Goal: Use online tool/utility: Utilize a website feature to perform a specific function

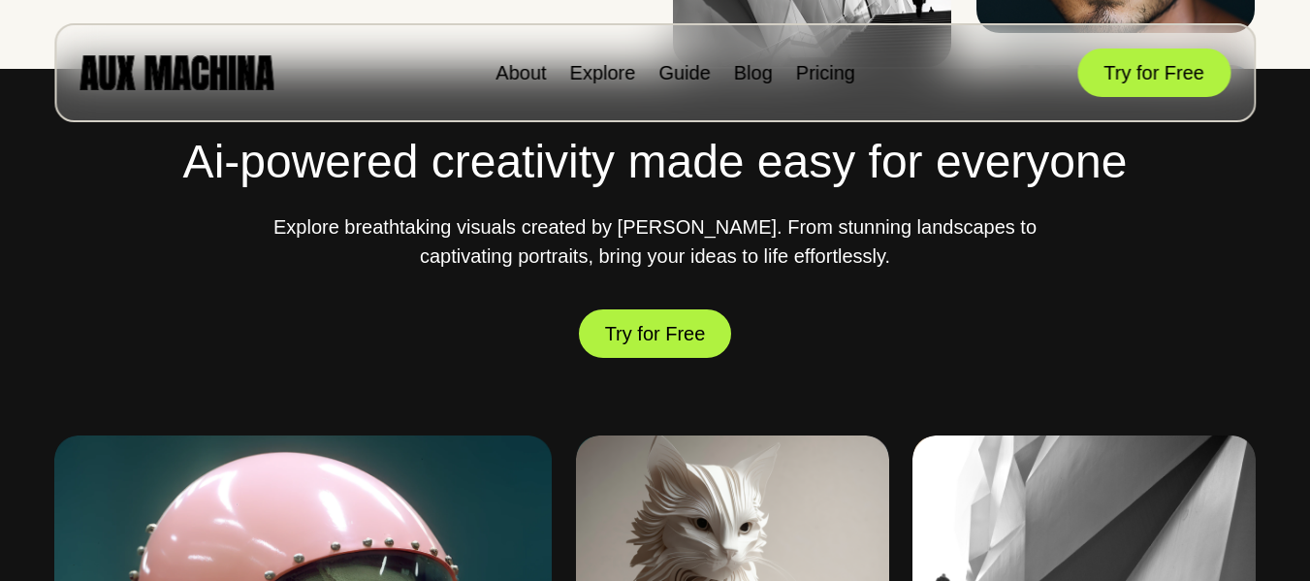
scroll to position [679, 0]
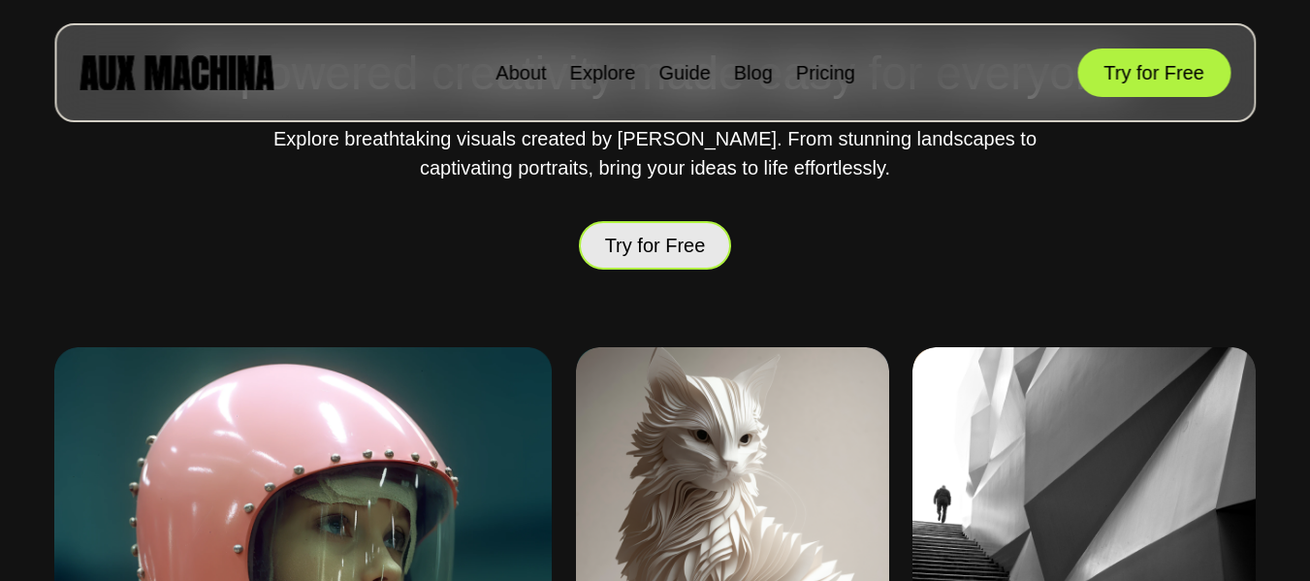
click at [685, 251] on button "Try for Free" at bounding box center [655, 245] width 153 height 48
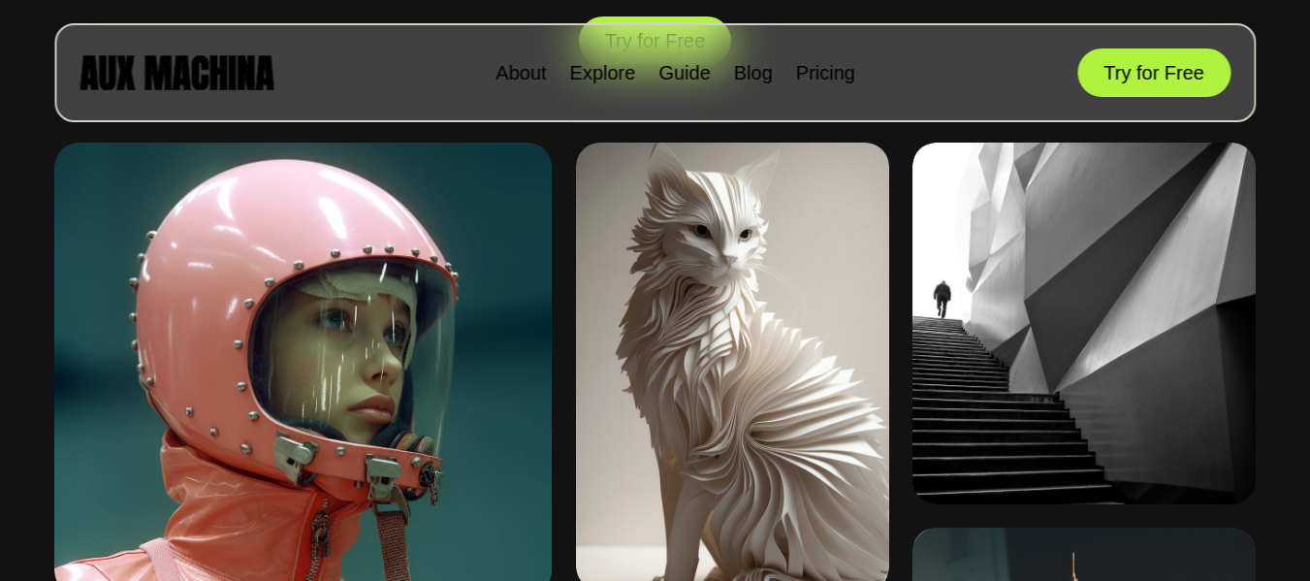
scroll to position [1066, 0]
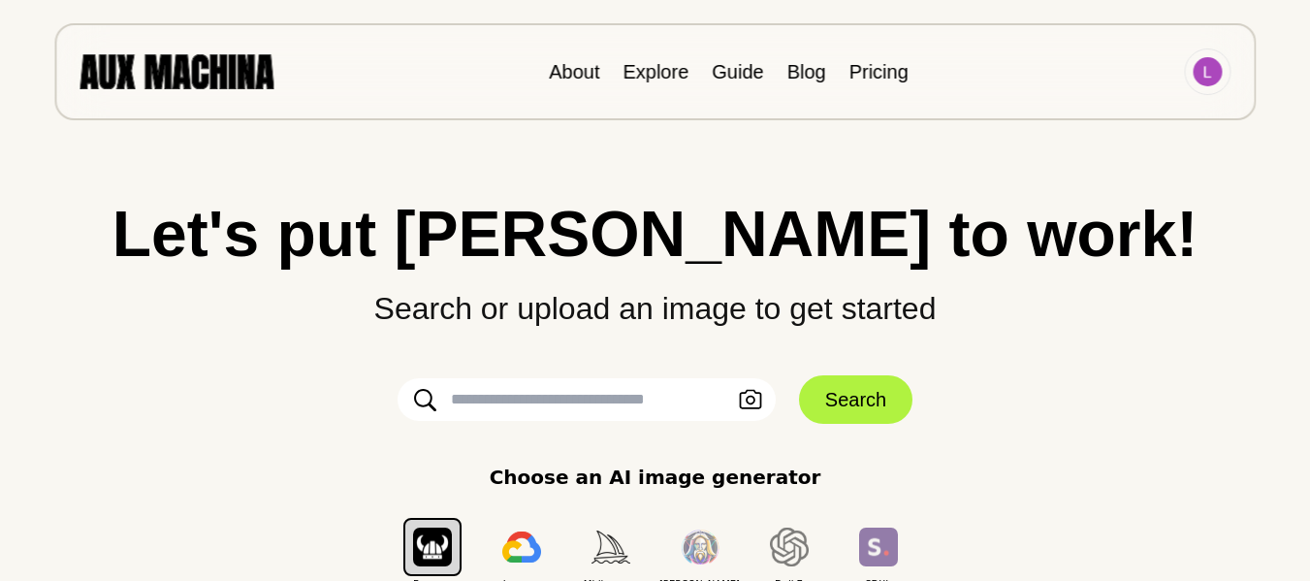
click at [585, 394] on input "text" at bounding box center [586, 399] width 378 height 43
click at [603, 406] on input "text" at bounding box center [586, 399] width 378 height 43
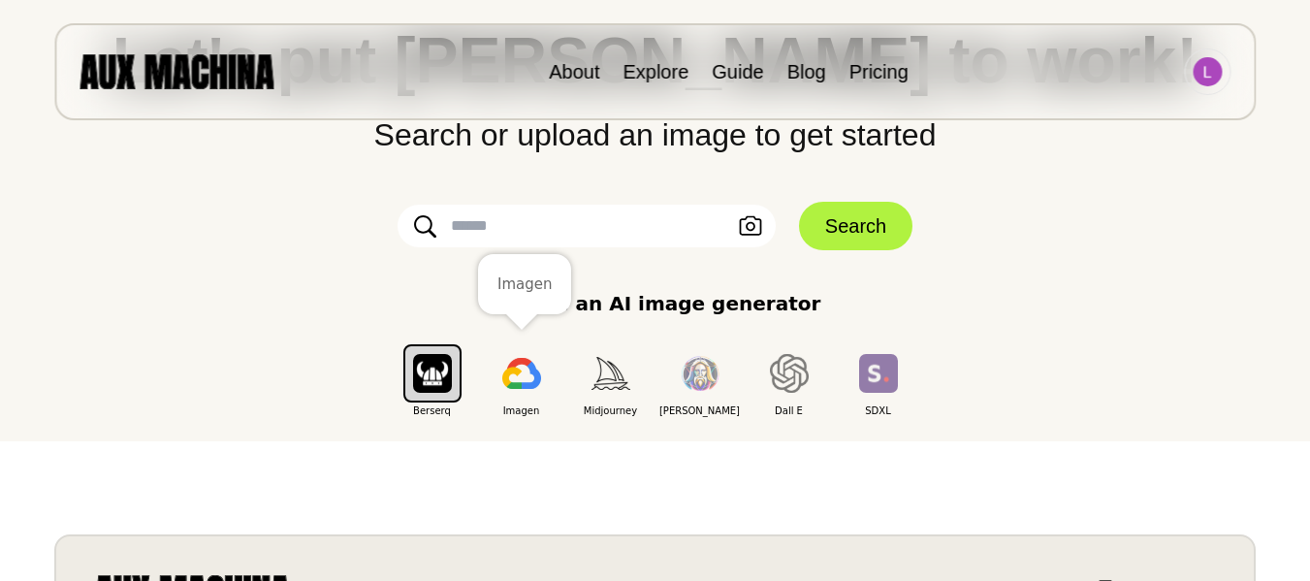
scroll to position [194, 0]
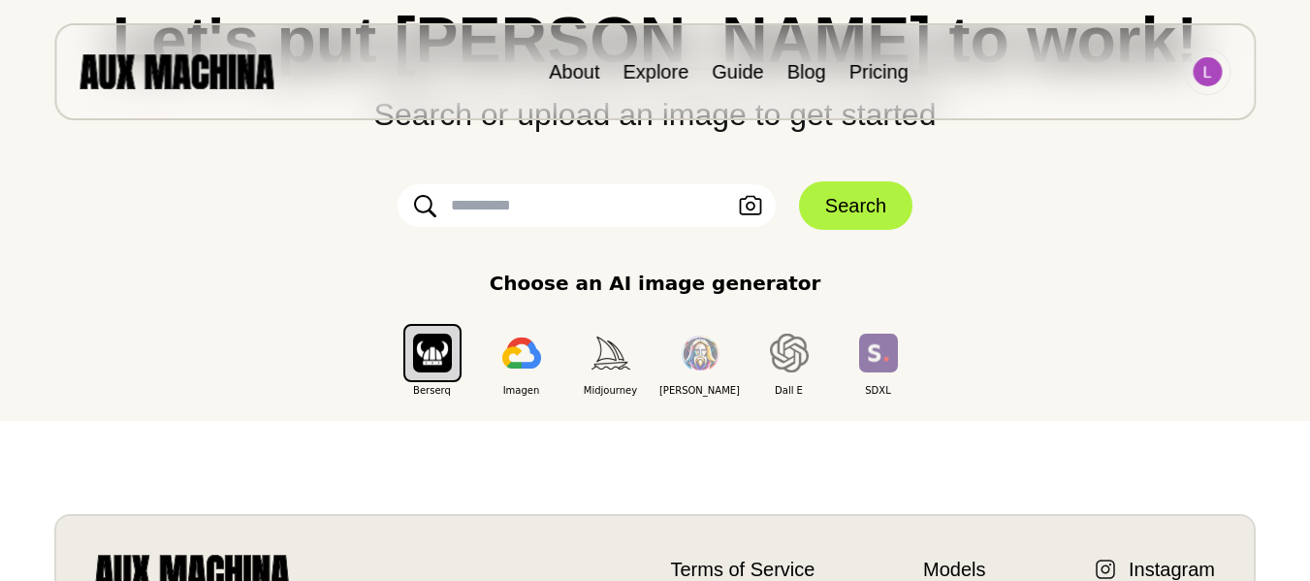
click at [532, 202] on input "text" at bounding box center [586, 205] width 378 height 43
paste input "**********"
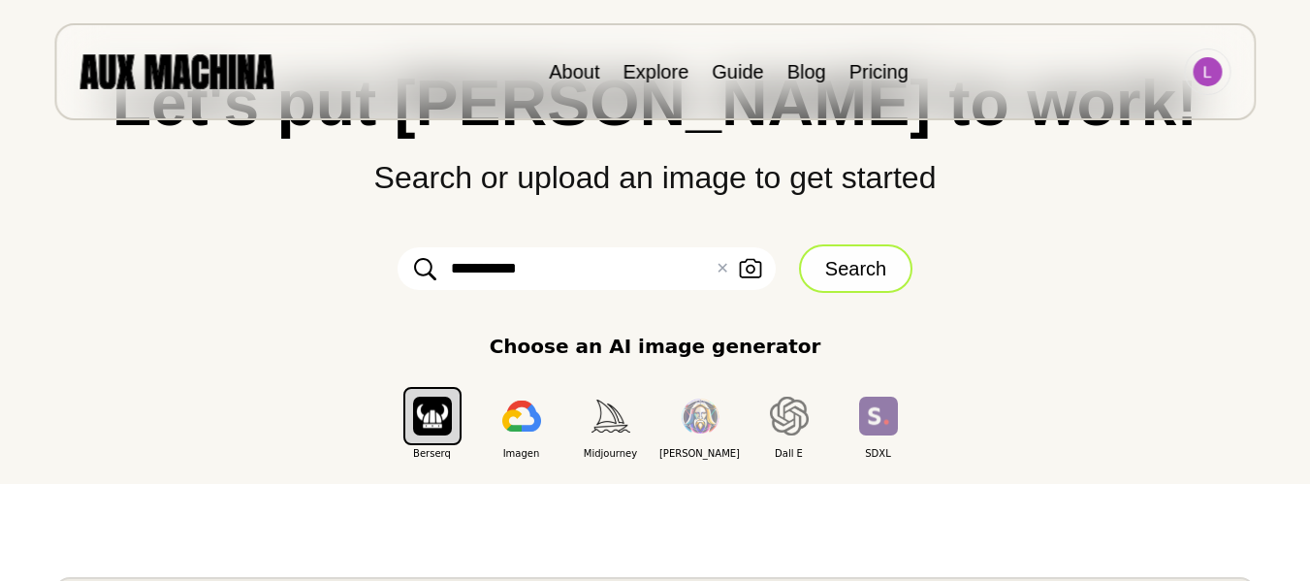
scroll to position [97, 0]
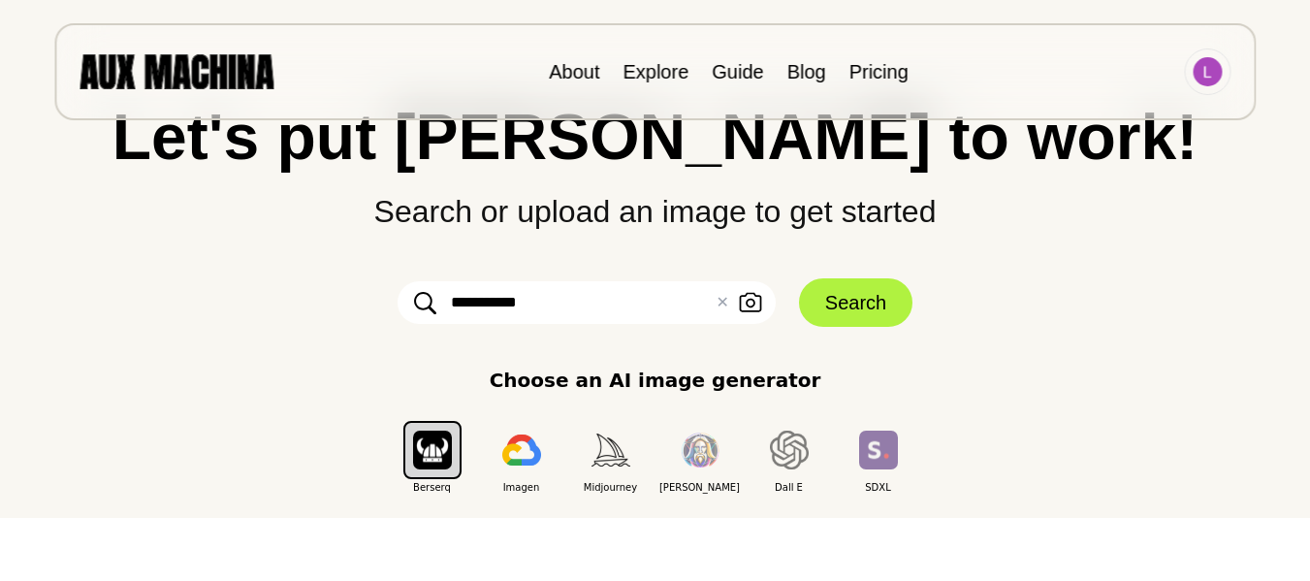
drag, startPoint x: 565, startPoint y: 308, endPoint x: 334, endPoint y: 308, distance: 230.7
click at [334, 308] on div "**********" at bounding box center [655, 300] width 1232 height 390
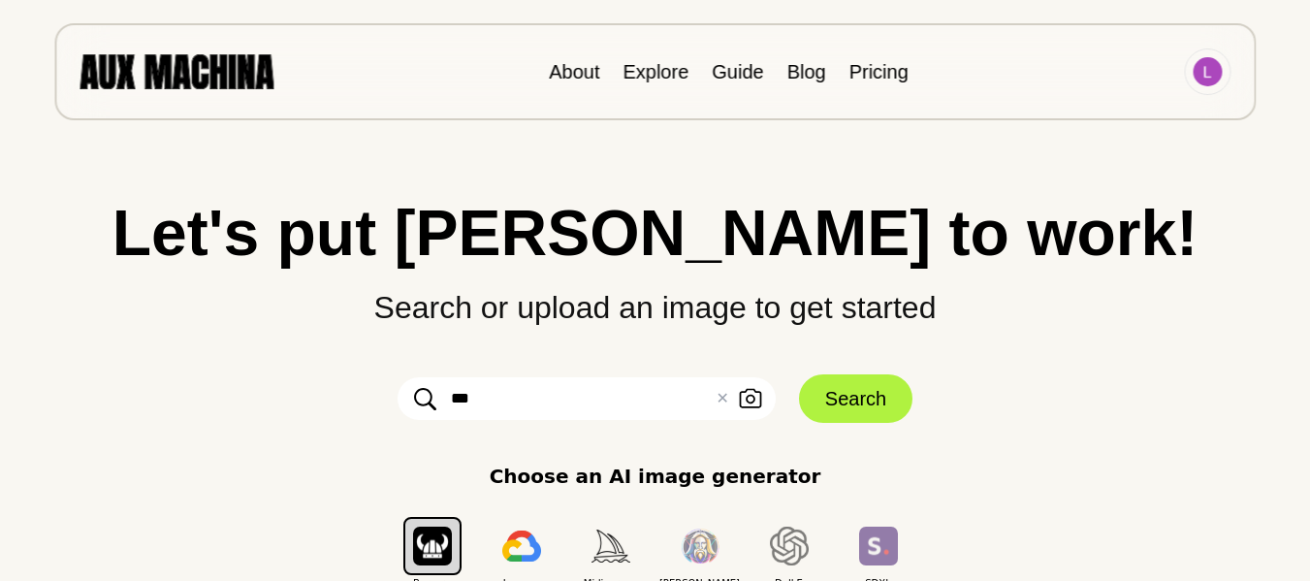
scroll to position [0, 0]
click at [651, 396] on input "***" at bounding box center [586, 399] width 378 height 43
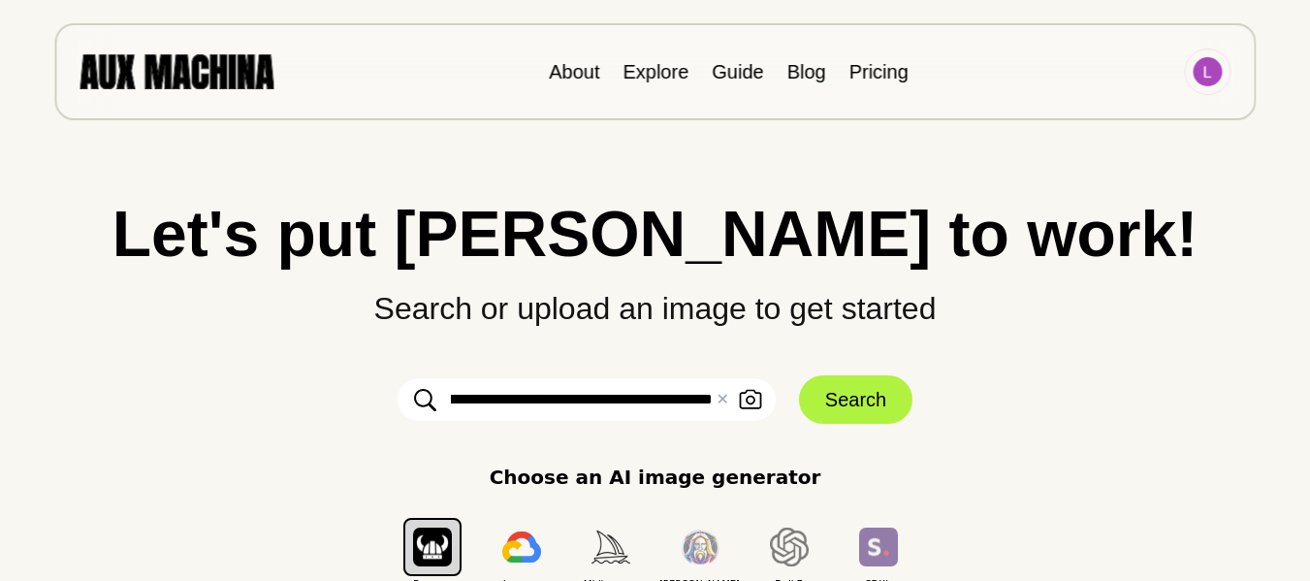
type input "**********"
click button "Search" at bounding box center [855, 399] width 113 height 48
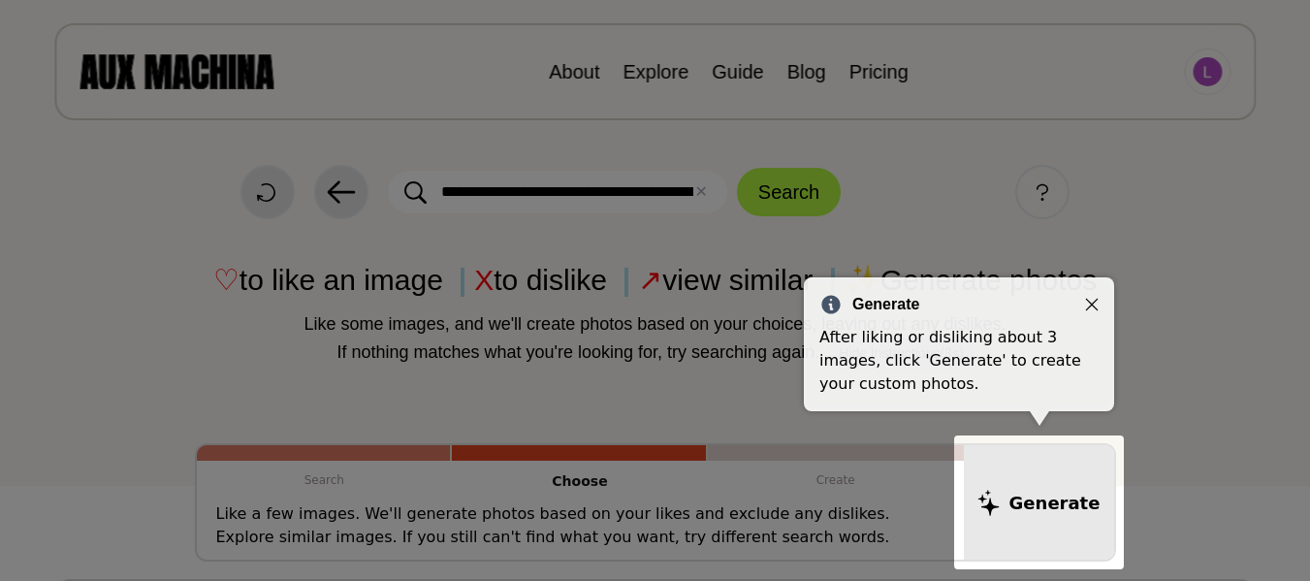
click at [1078, 300] on div "Generate" at bounding box center [958, 304] width 279 height 23
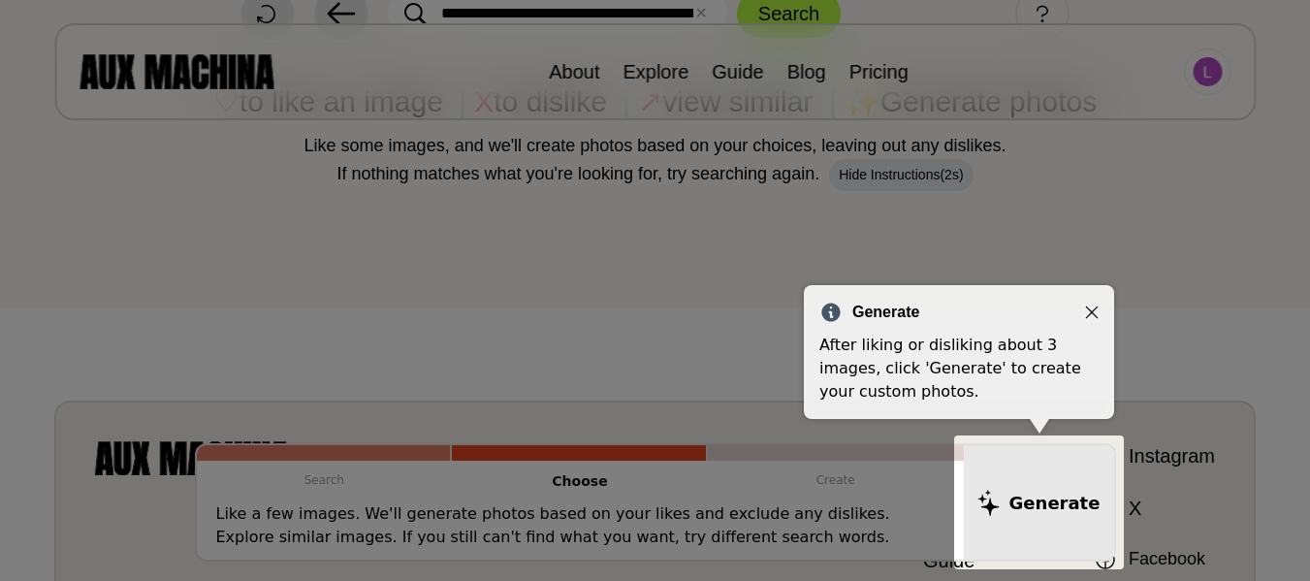
scroll to position [194, 0]
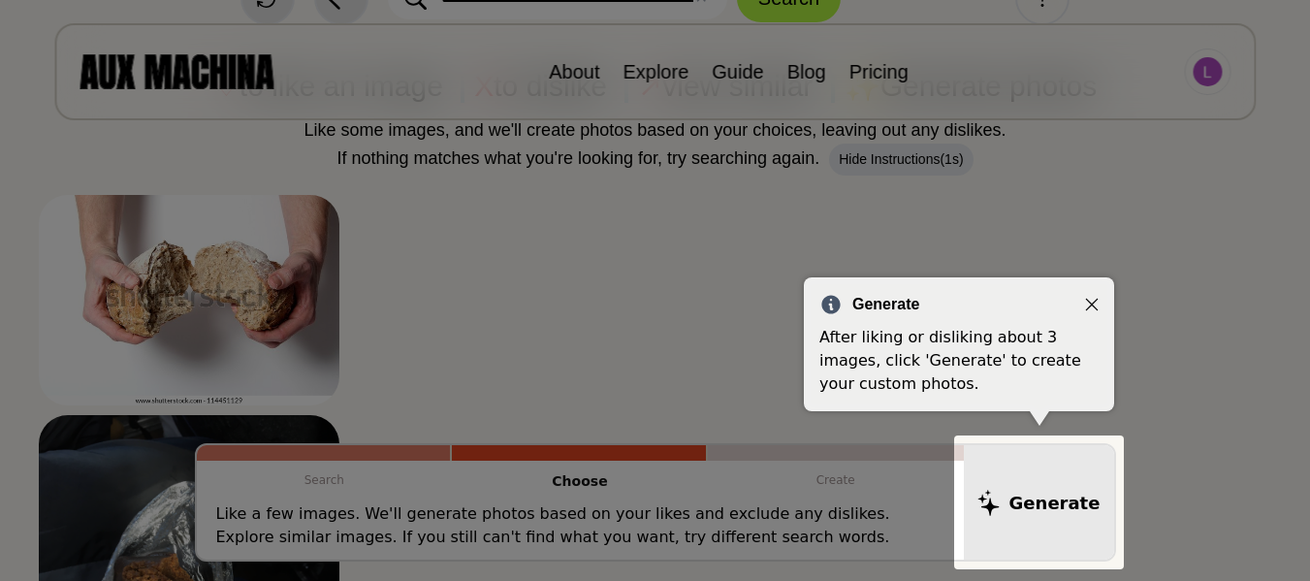
click at [1087, 292] on div "Generate After liking or disliking about 3 images, click 'Generate' to create y…" at bounding box center [959, 344] width 310 height 134
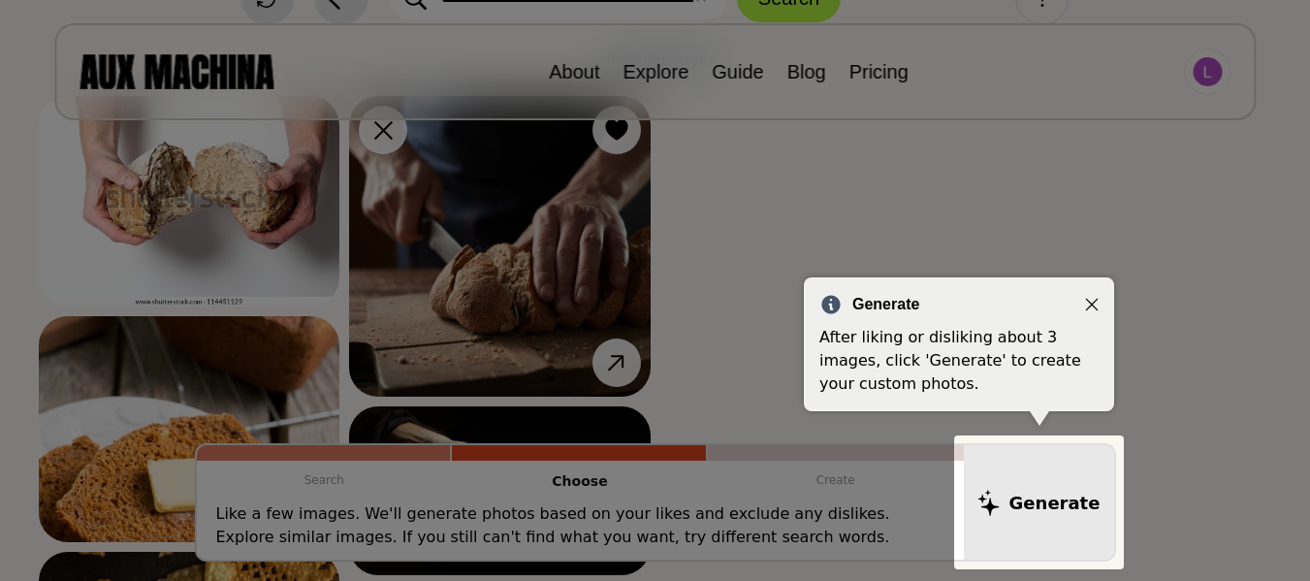
click at [1096, 296] on div "Generate" at bounding box center [958, 304] width 279 height 23
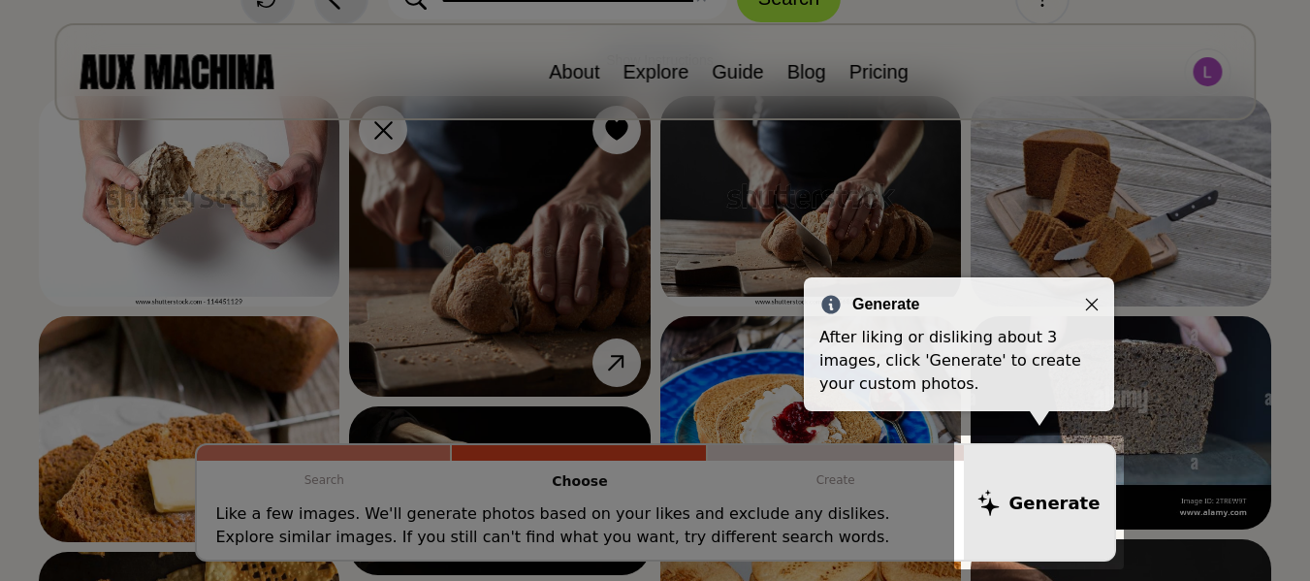
click at [1096, 284] on div "Generate After liking or disliking about 3 images, click 'Generate' to create y…" at bounding box center [959, 344] width 310 height 134
click at [1093, 300] on icon "Close" at bounding box center [1092, 305] width 14 height 14
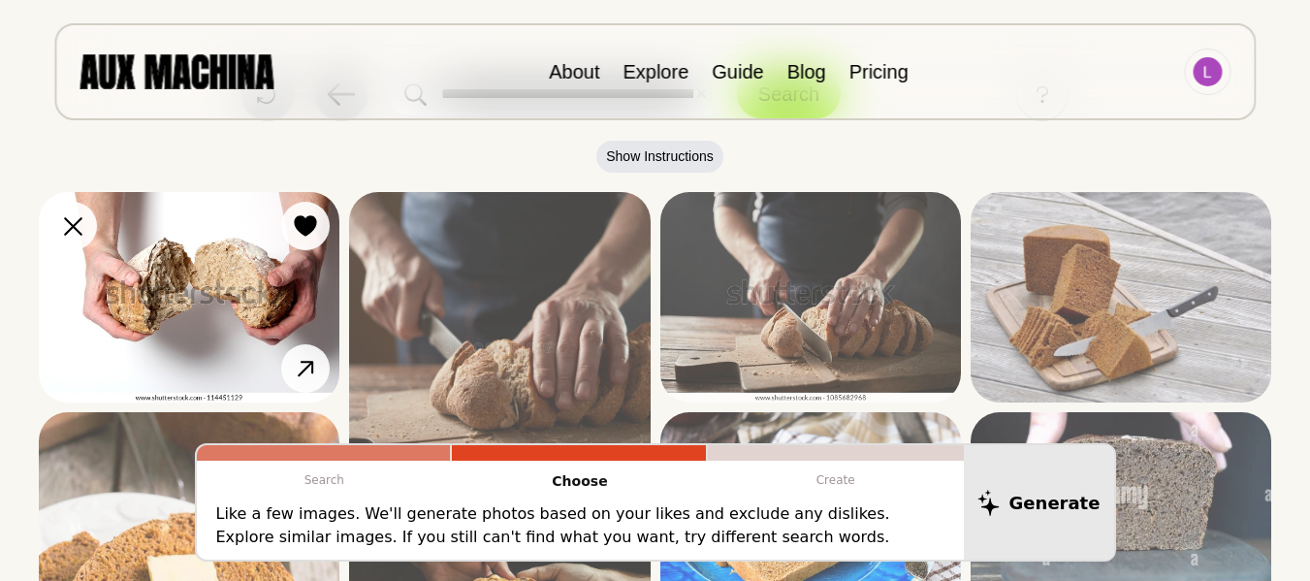
scroll to position [97, 0]
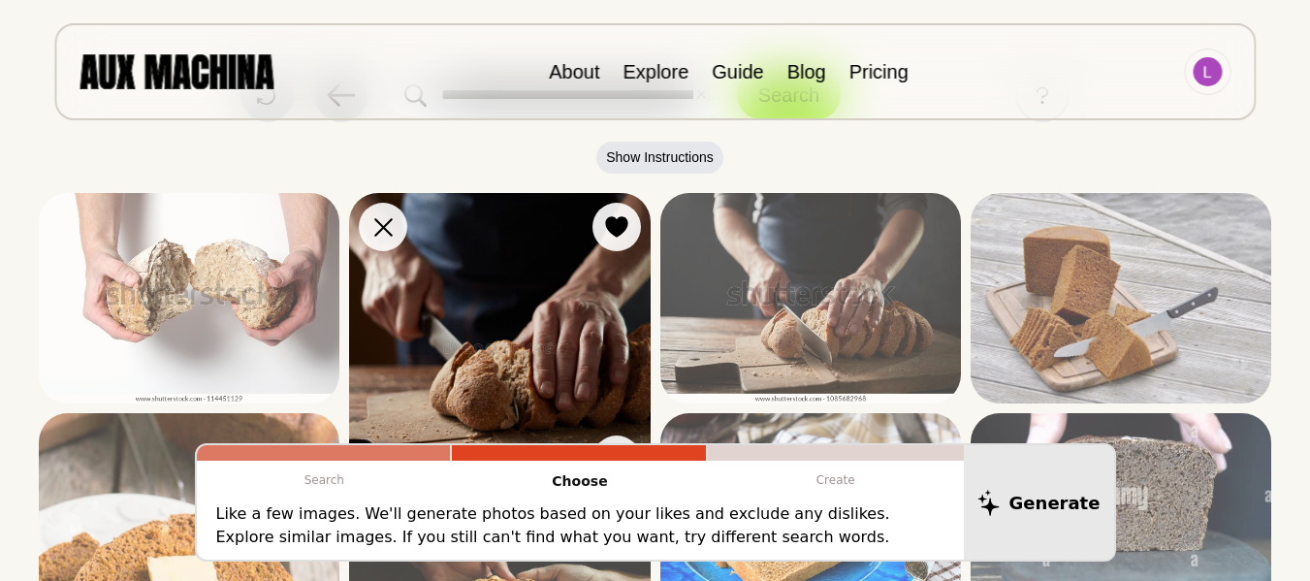
click at [558, 308] on img at bounding box center [499, 343] width 301 height 301
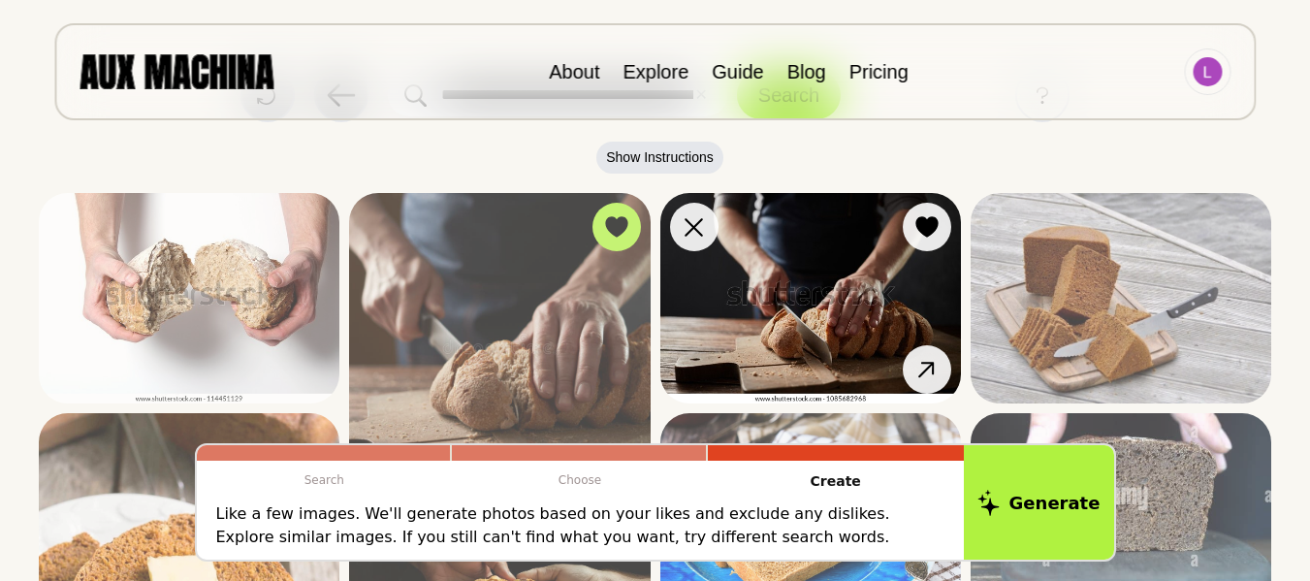
click at [896, 291] on img at bounding box center [810, 298] width 301 height 210
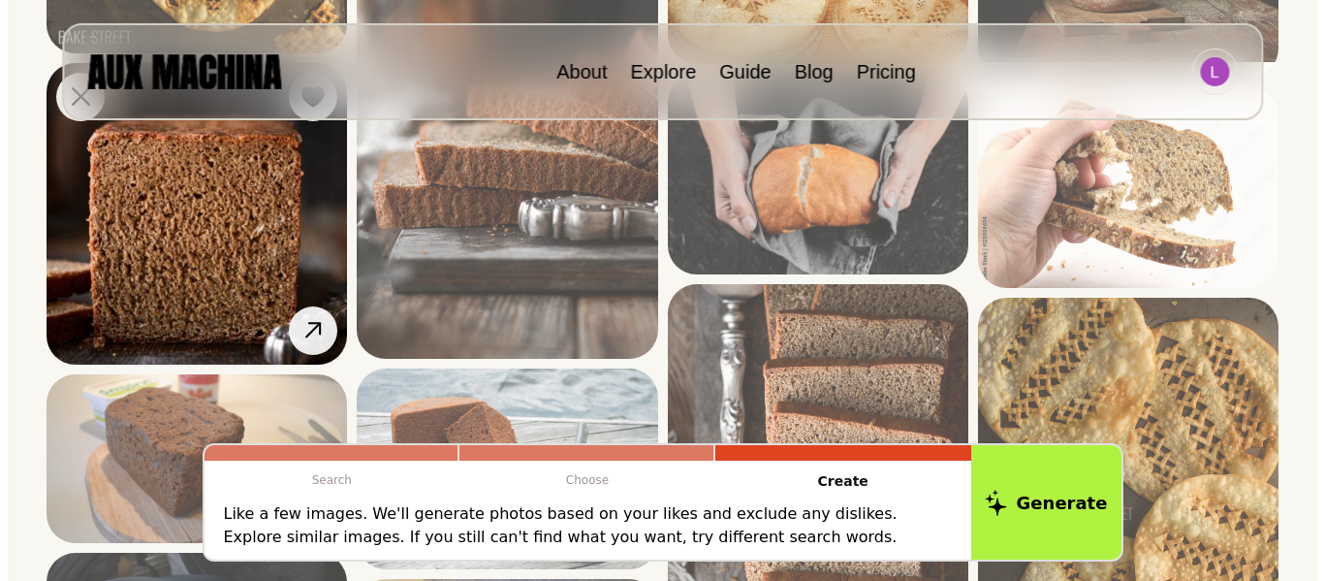
scroll to position [872, 0]
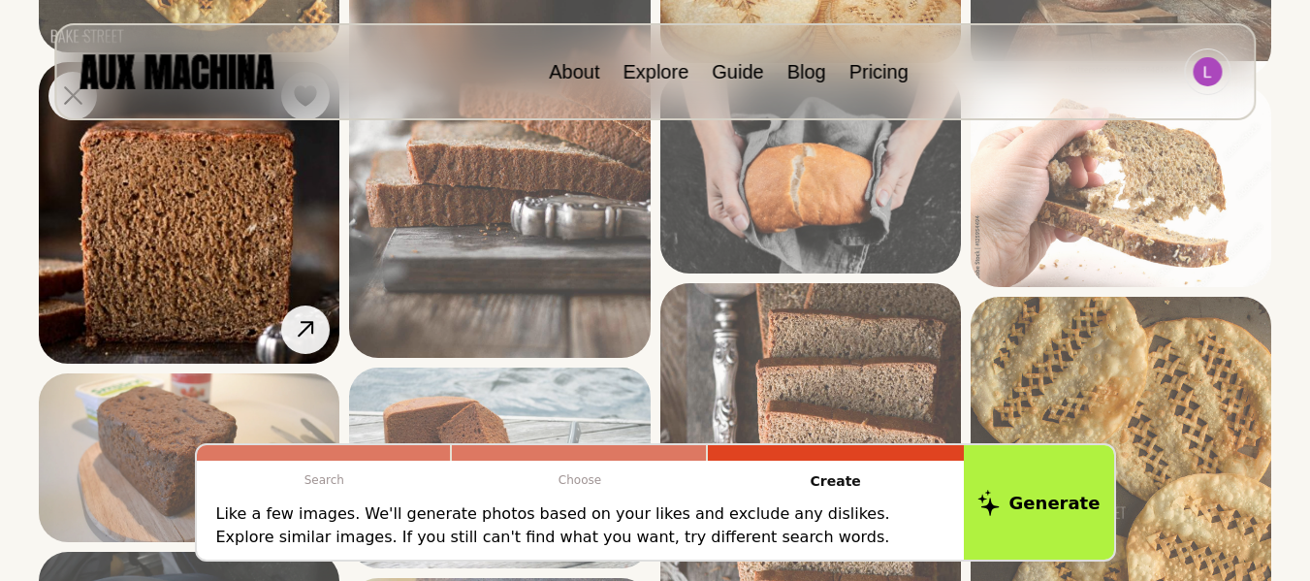
click at [153, 271] on img at bounding box center [189, 212] width 301 height 301
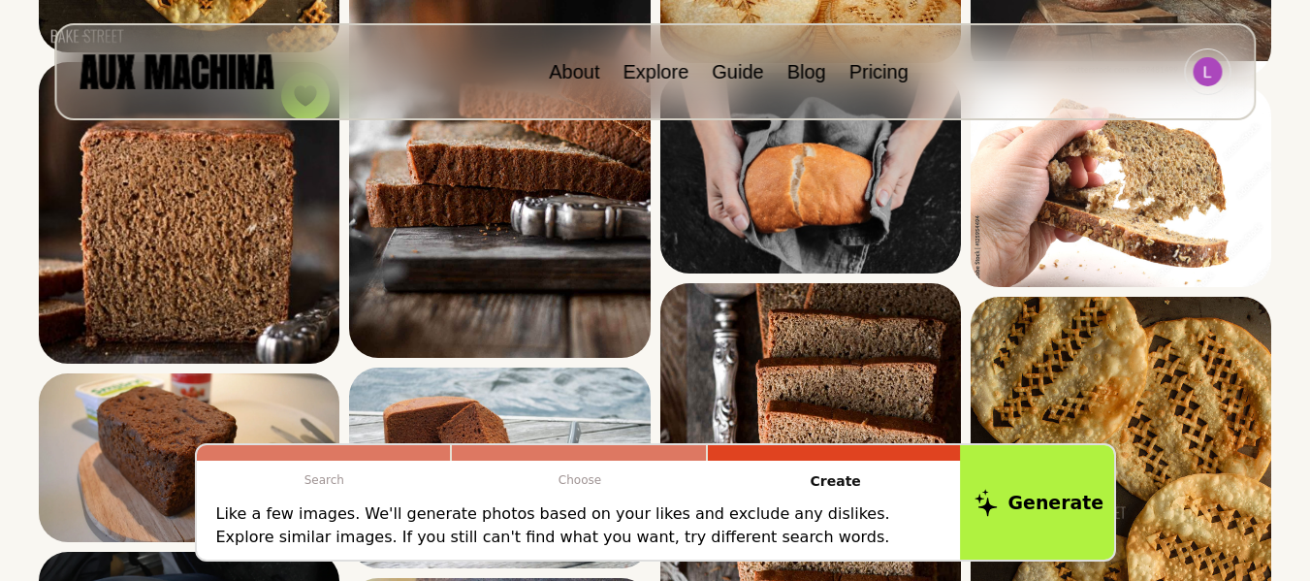
click at [1045, 494] on button "Generate" at bounding box center [1039, 502] width 158 height 120
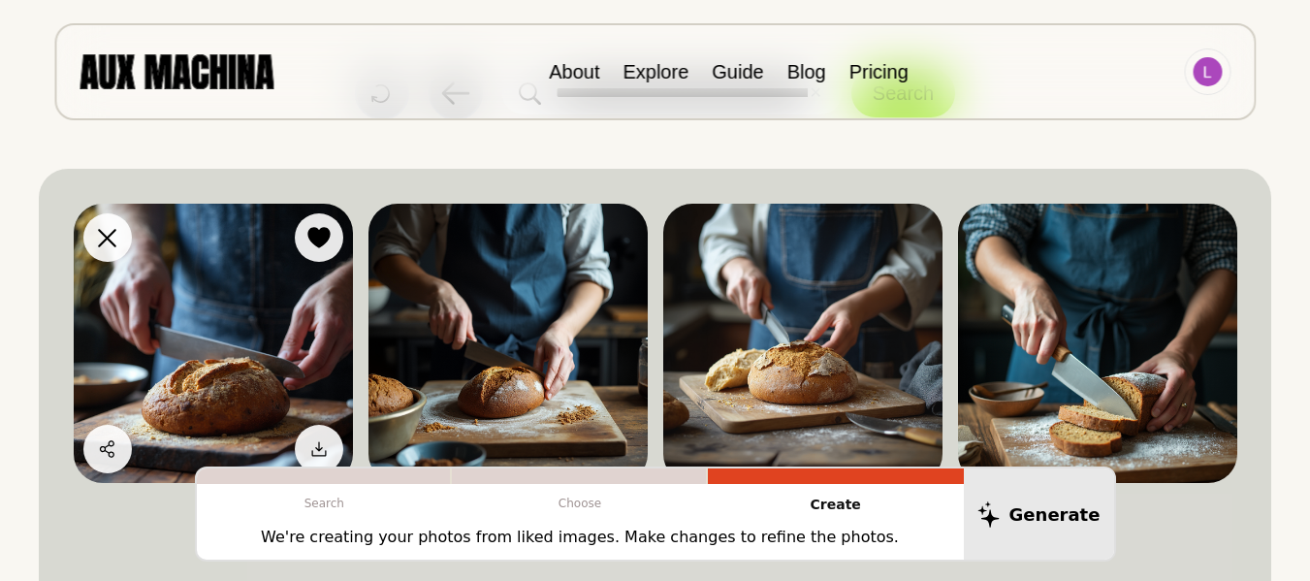
scroll to position [97, 0]
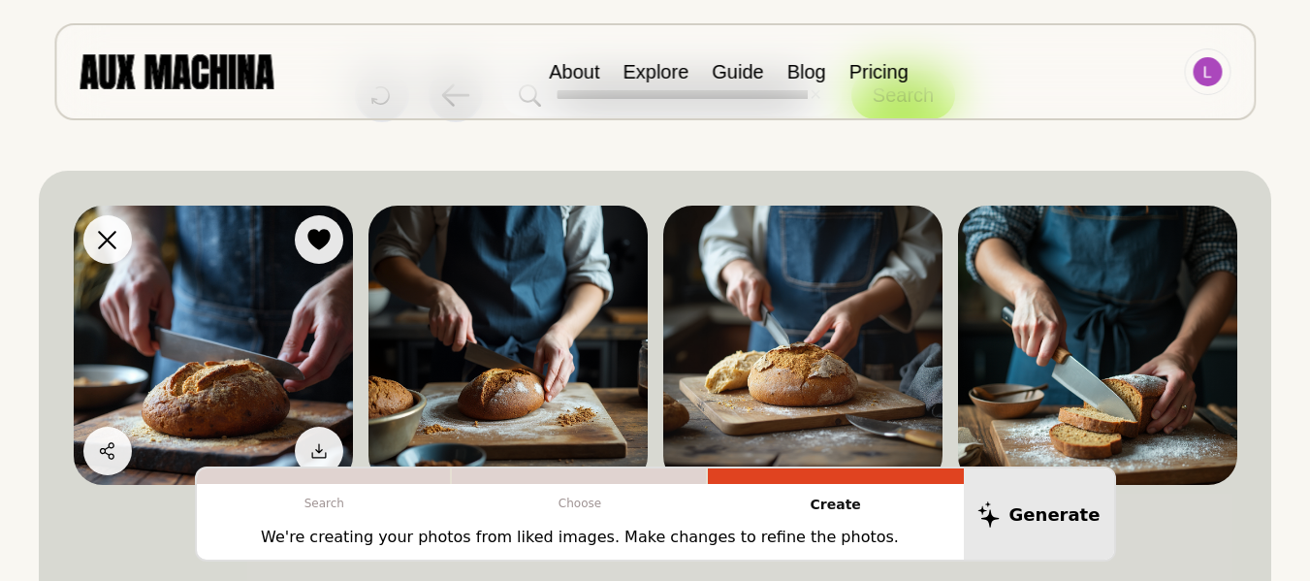
click at [212, 328] on img at bounding box center [213, 345] width 279 height 279
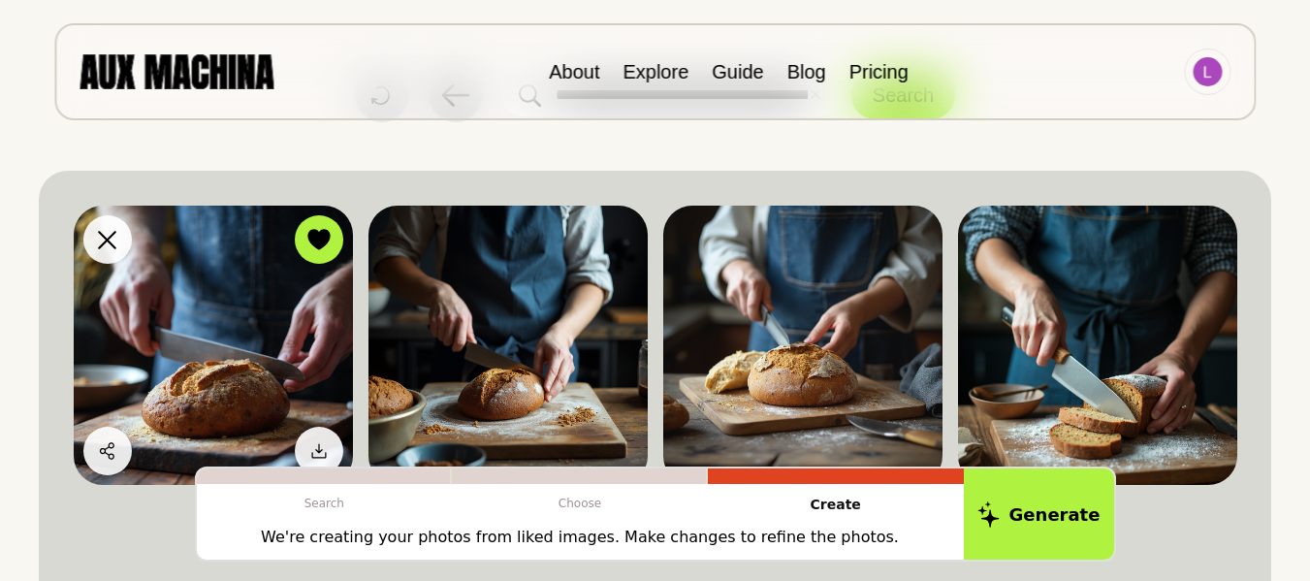
click at [240, 305] on img at bounding box center [213, 345] width 279 height 279
click at [243, 322] on img at bounding box center [213, 345] width 279 height 279
drag, startPoint x: 243, startPoint y: 322, endPoint x: 153, endPoint y: 336, distance: 91.3
click at [242, 323] on img at bounding box center [213, 345] width 279 height 279
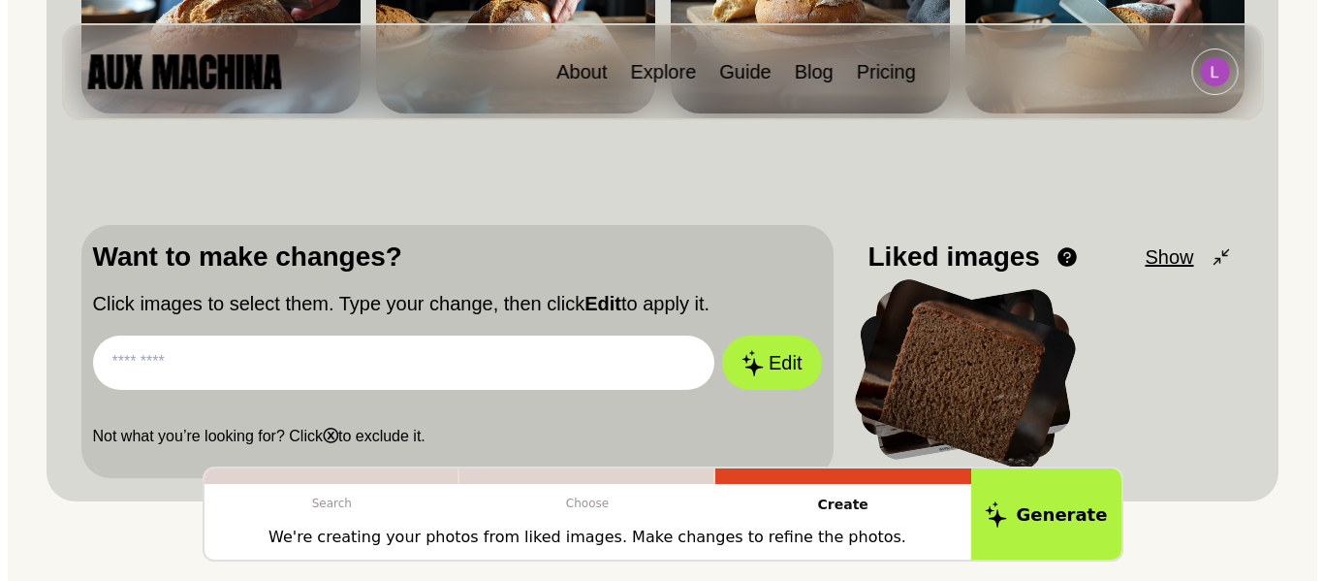
scroll to position [582, 0]
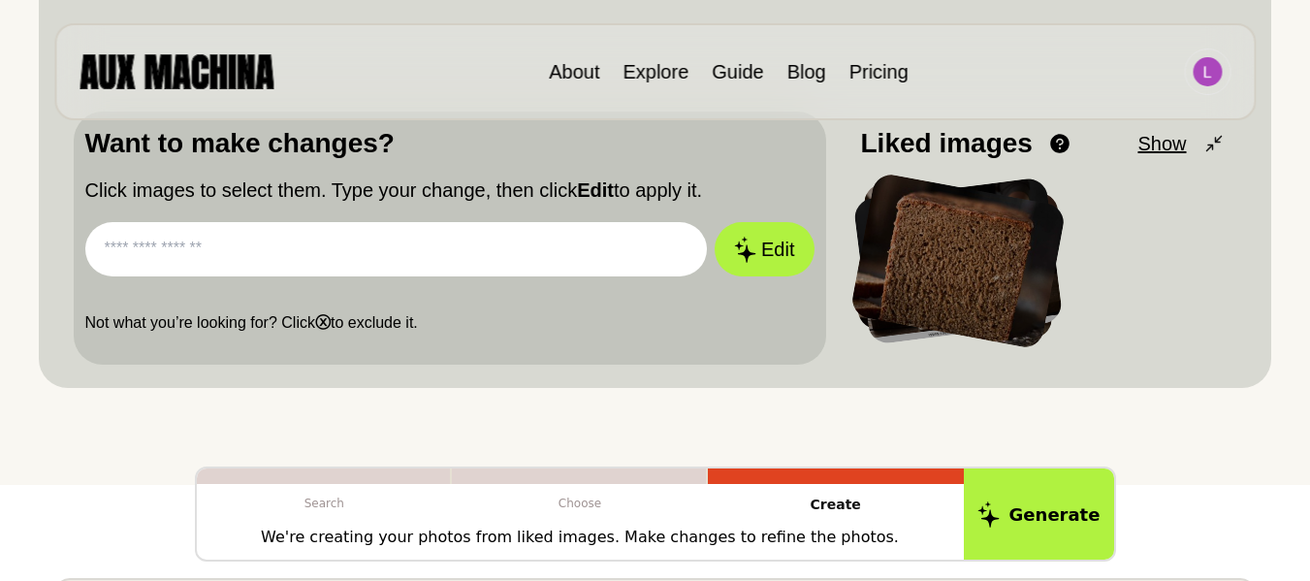
click at [507, 238] on input "text" at bounding box center [396, 249] width 622 height 54
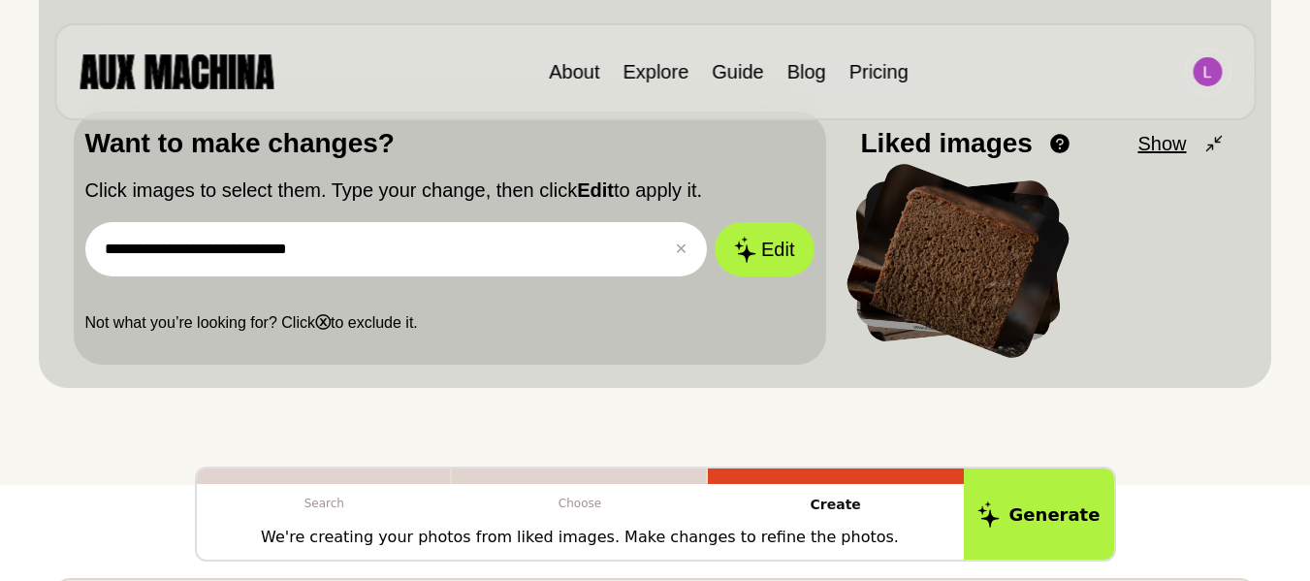
type input "**********"
click at [714, 222] on button "Edit" at bounding box center [763, 249] width 99 height 54
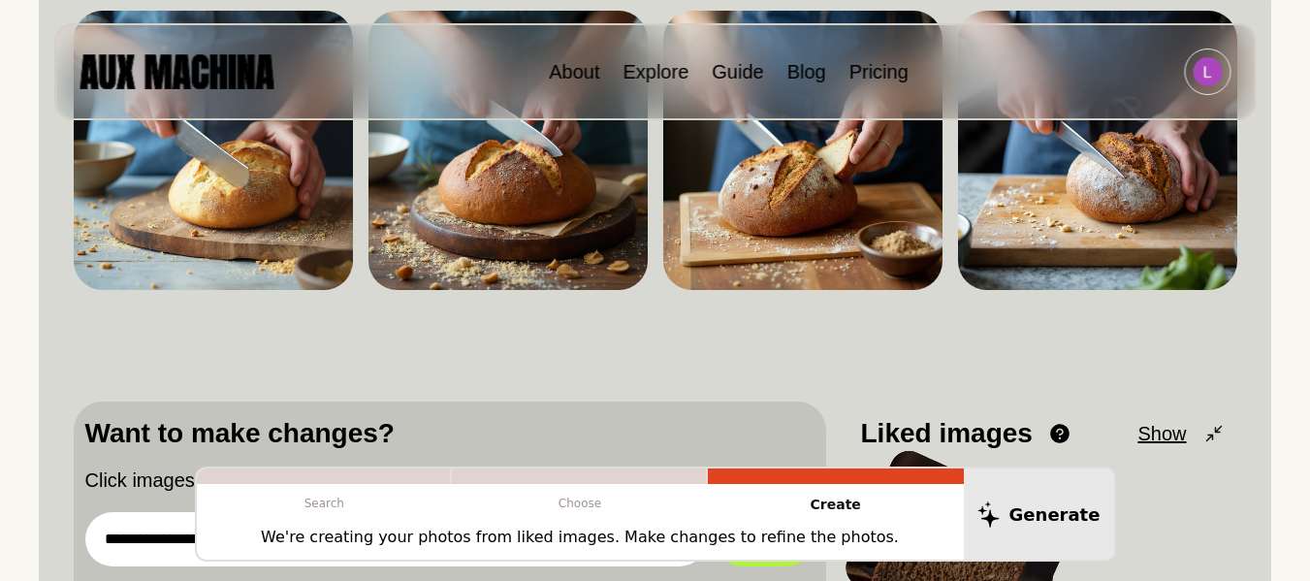
scroll to position [480, 0]
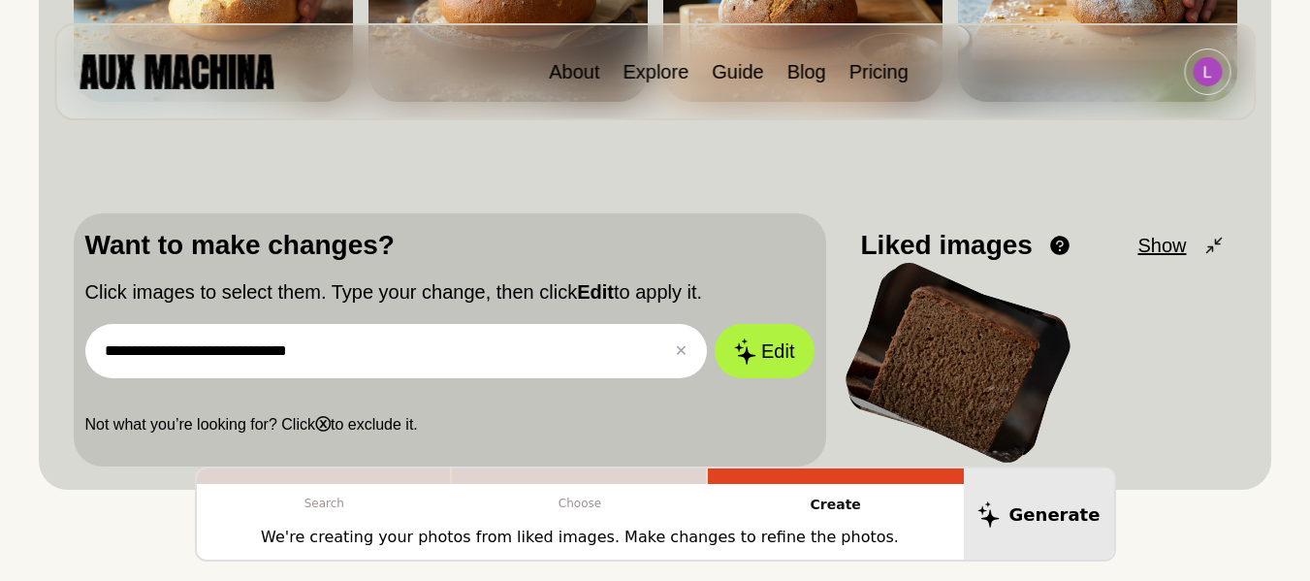
click at [1023, 329] on div at bounding box center [957, 363] width 237 height 212
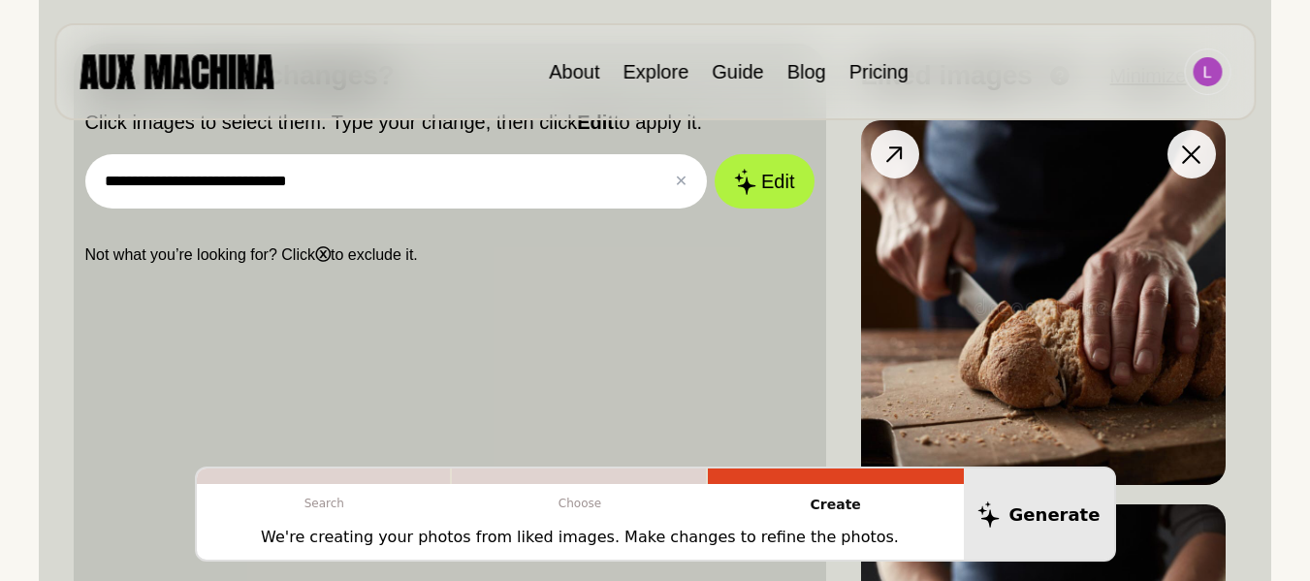
scroll to position [674, 0]
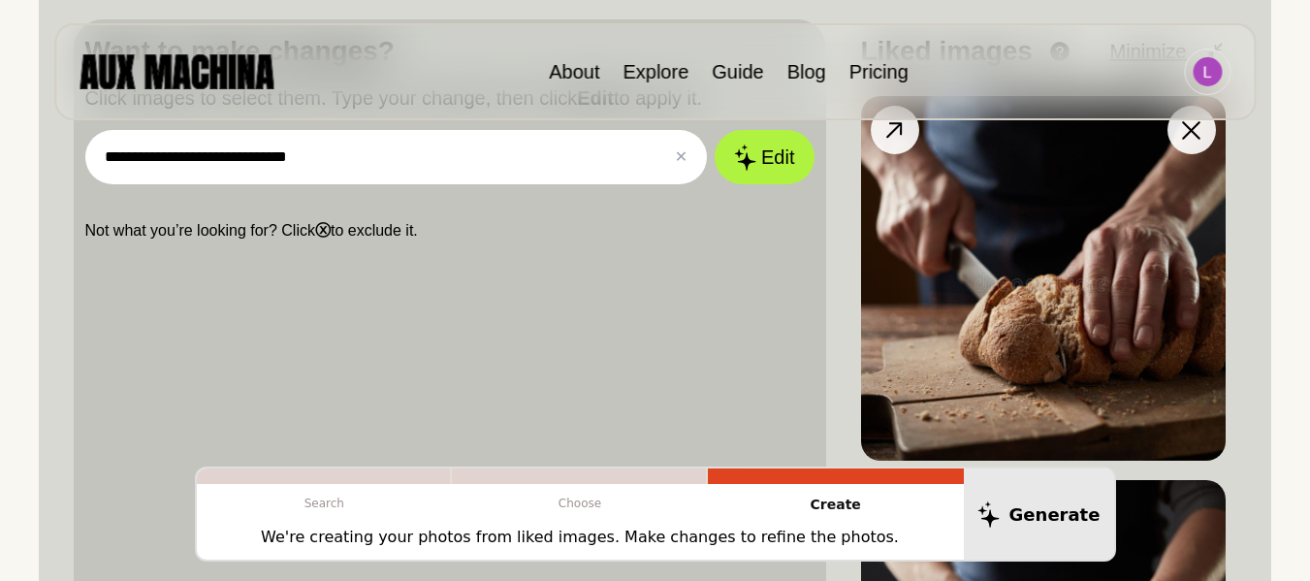
click at [1178, 132] on button at bounding box center [1191, 130] width 48 height 48
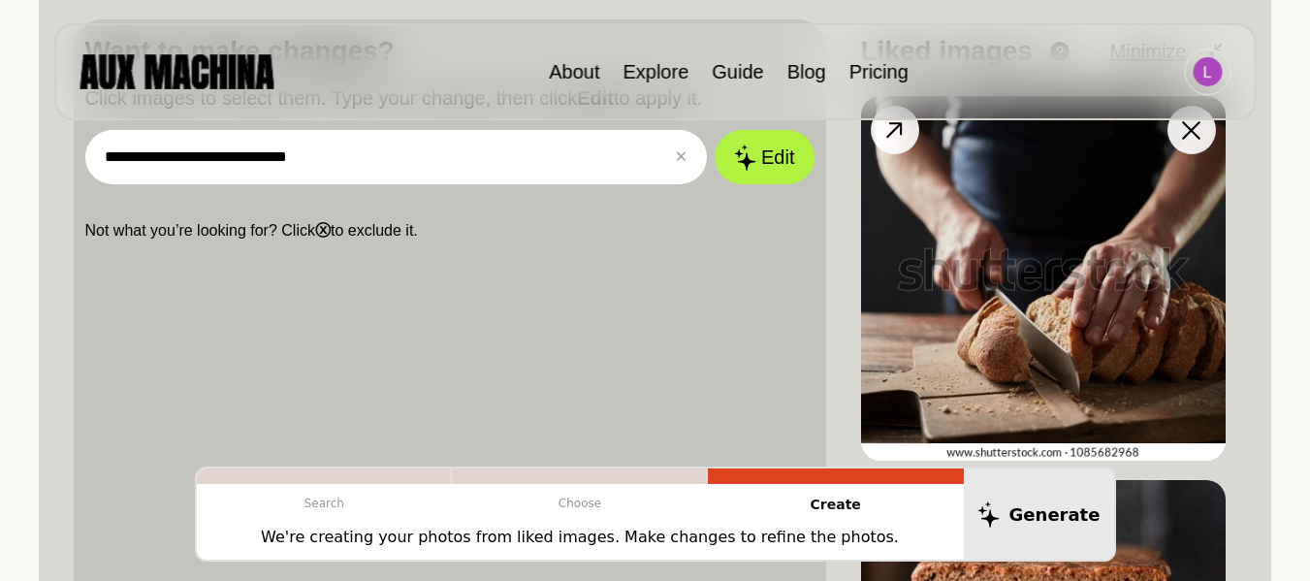
click at [1184, 134] on icon at bounding box center [1191, 130] width 18 height 18
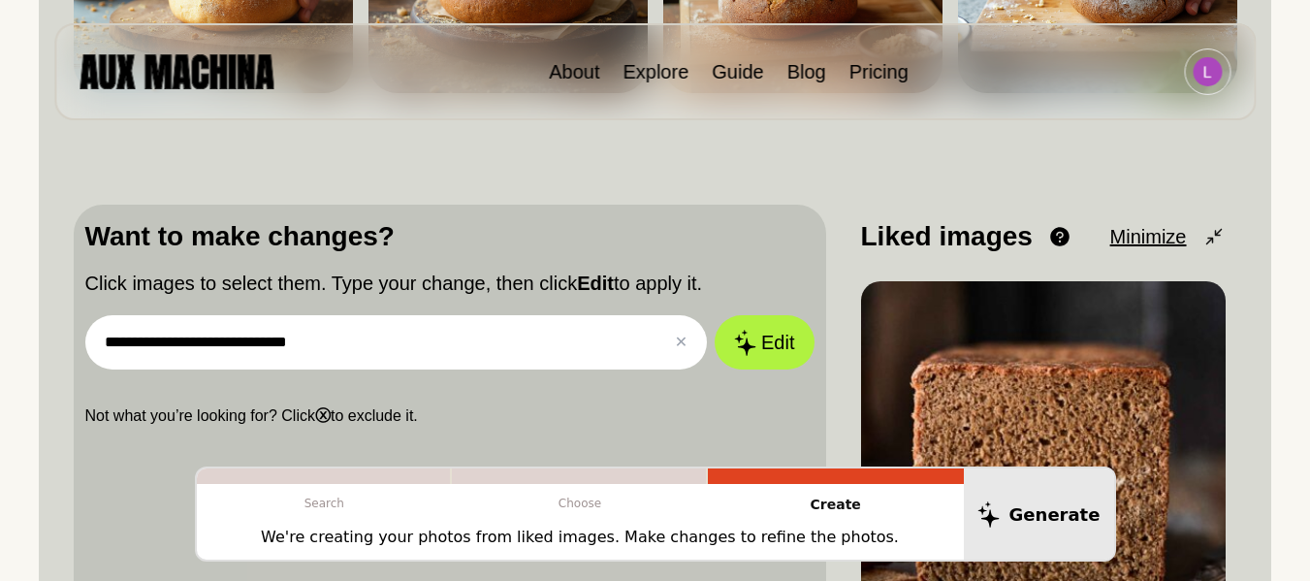
scroll to position [480, 0]
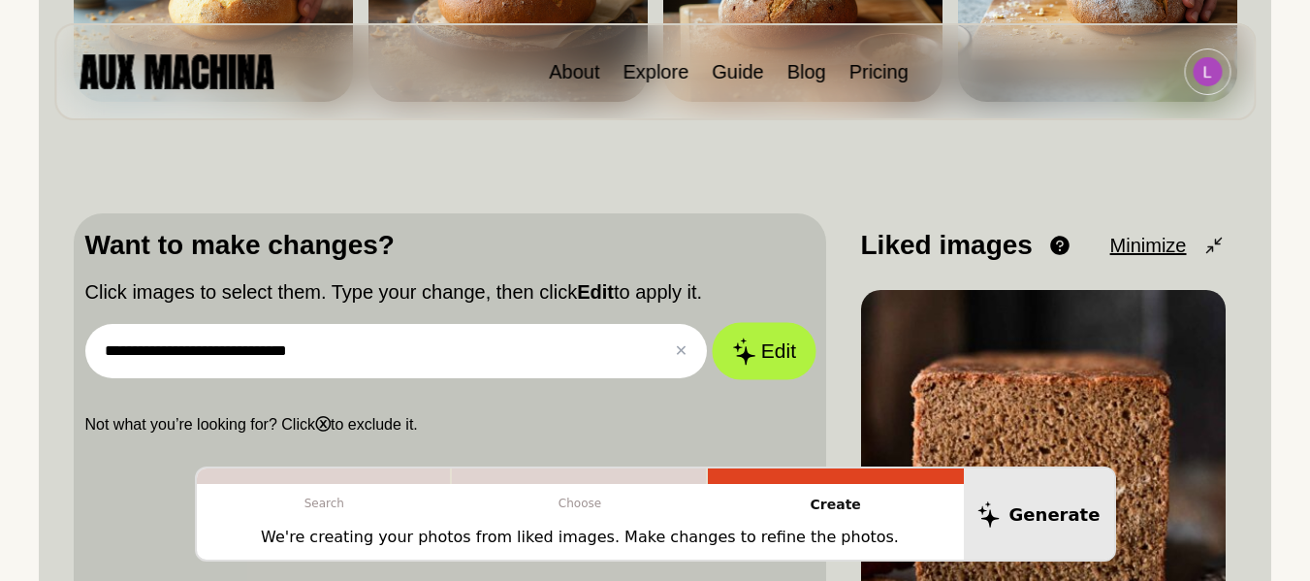
click at [769, 339] on button "Edit" at bounding box center [764, 351] width 105 height 57
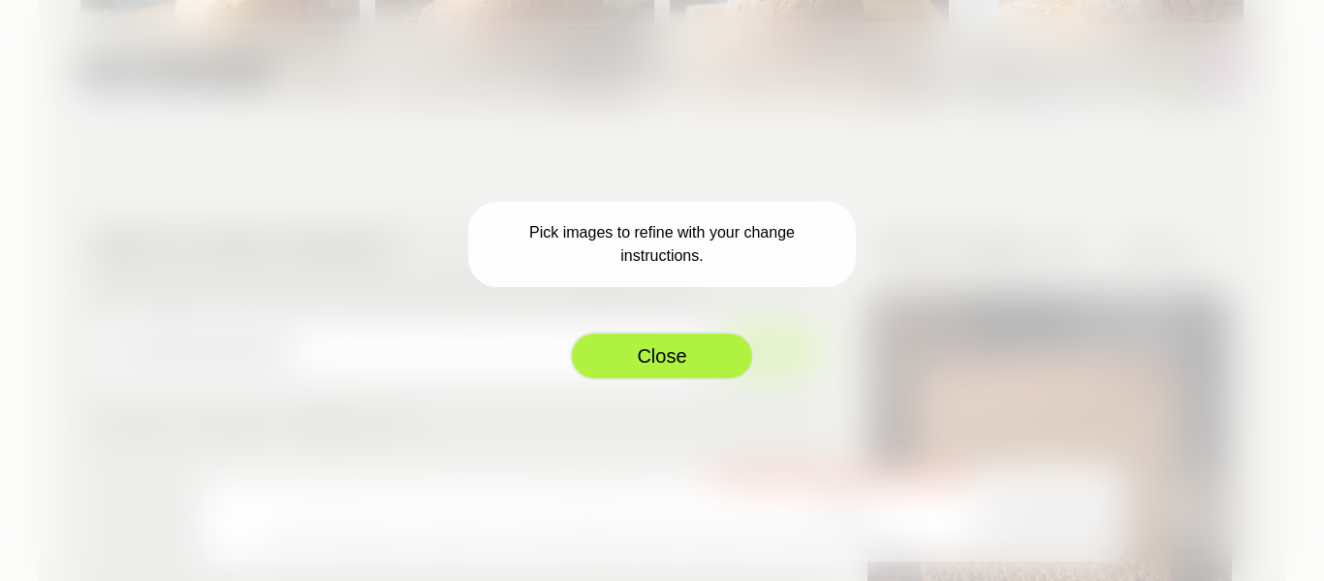
click at [686, 355] on button "Close" at bounding box center [662, 356] width 184 height 48
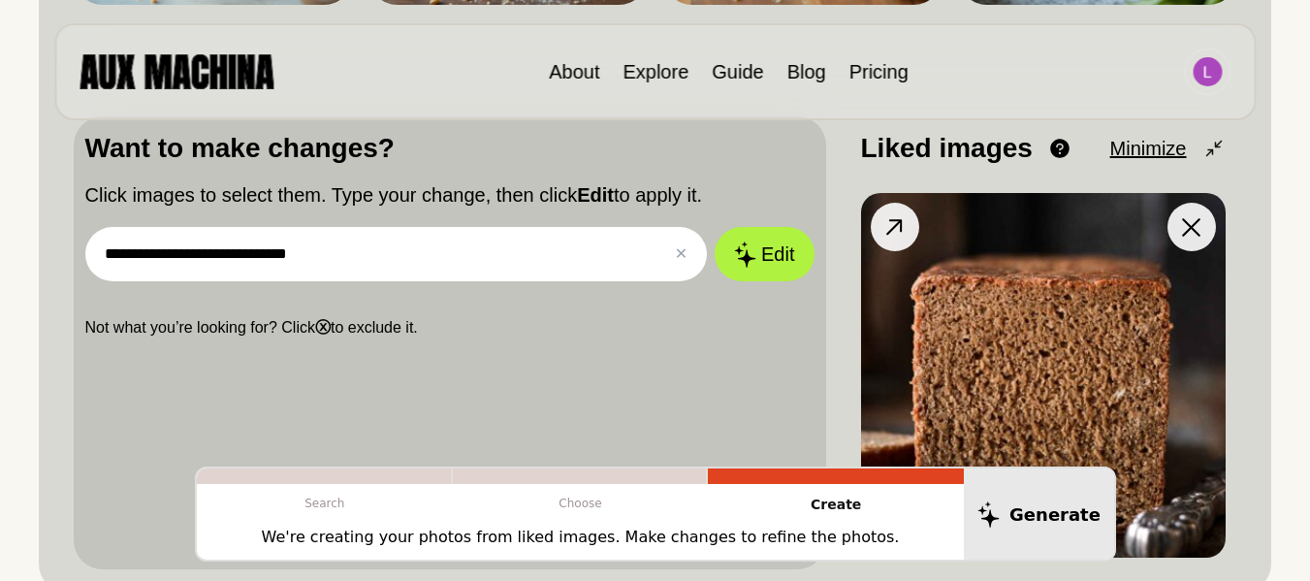
click at [1124, 315] on img at bounding box center [1043, 375] width 364 height 364
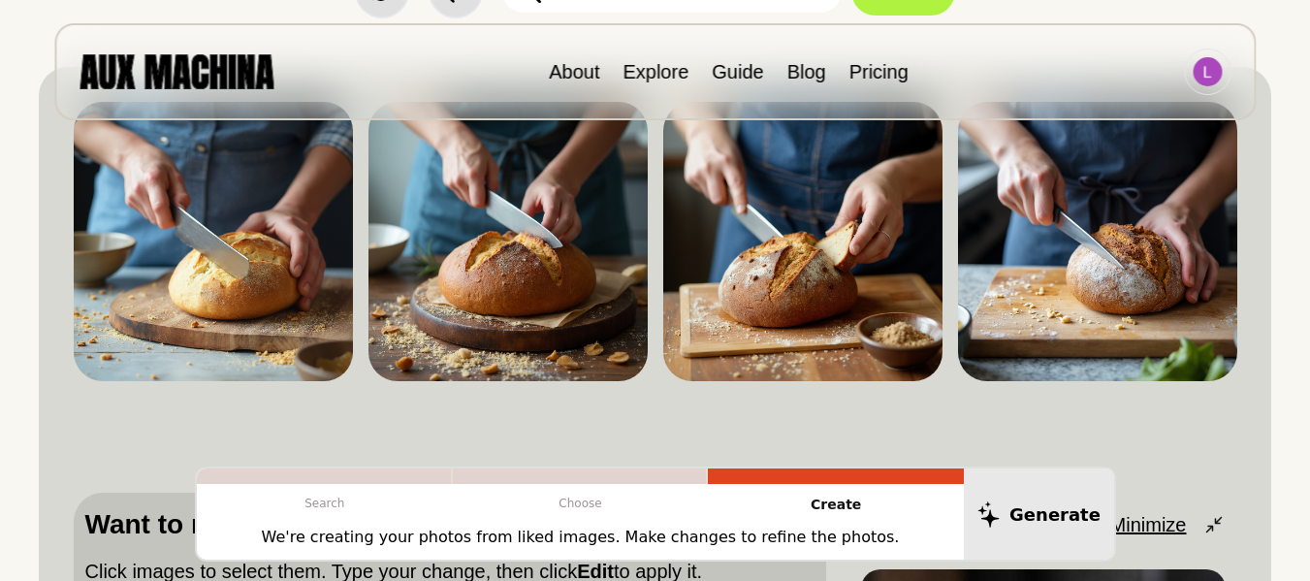
scroll to position [189, 0]
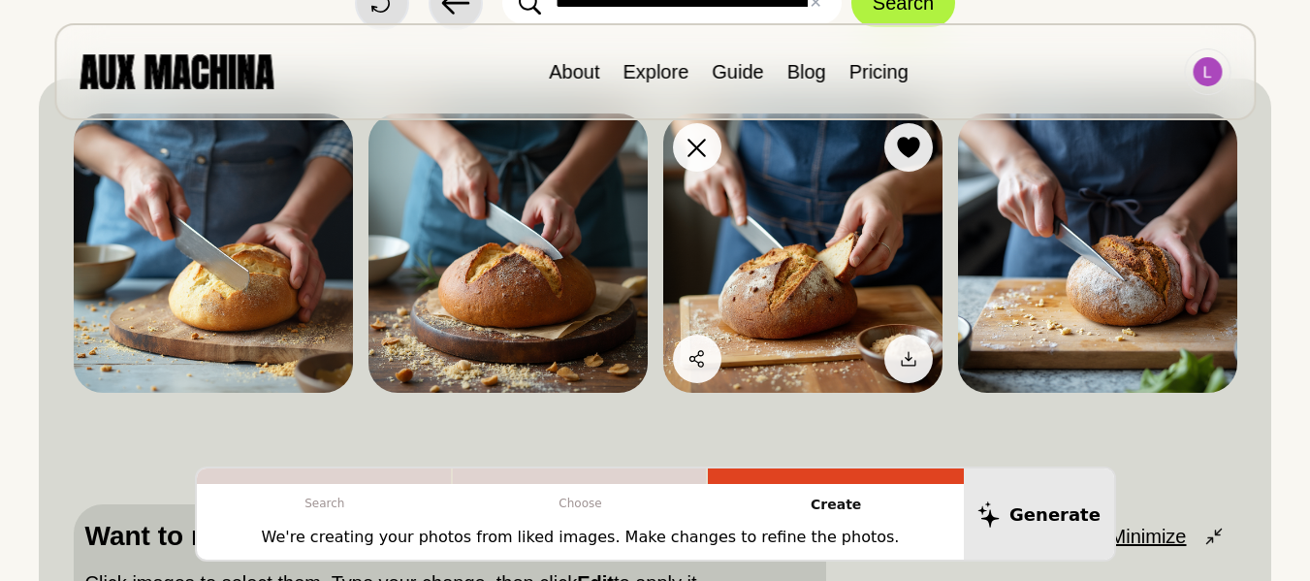
click at [763, 227] on img at bounding box center [802, 252] width 279 height 279
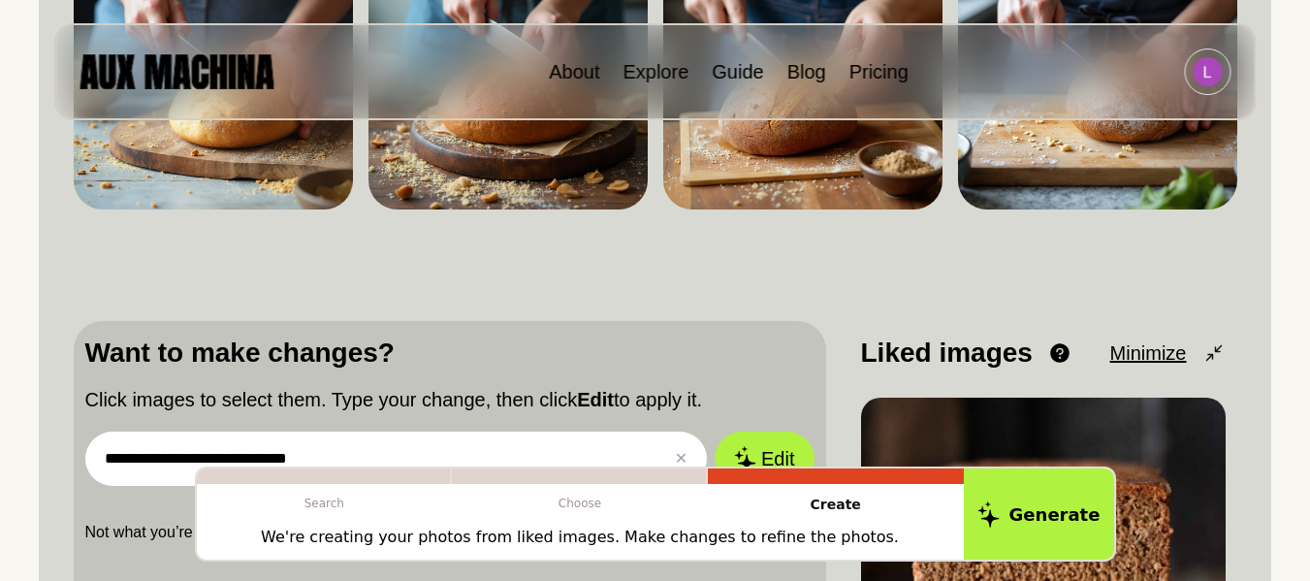
scroll to position [577, 0]
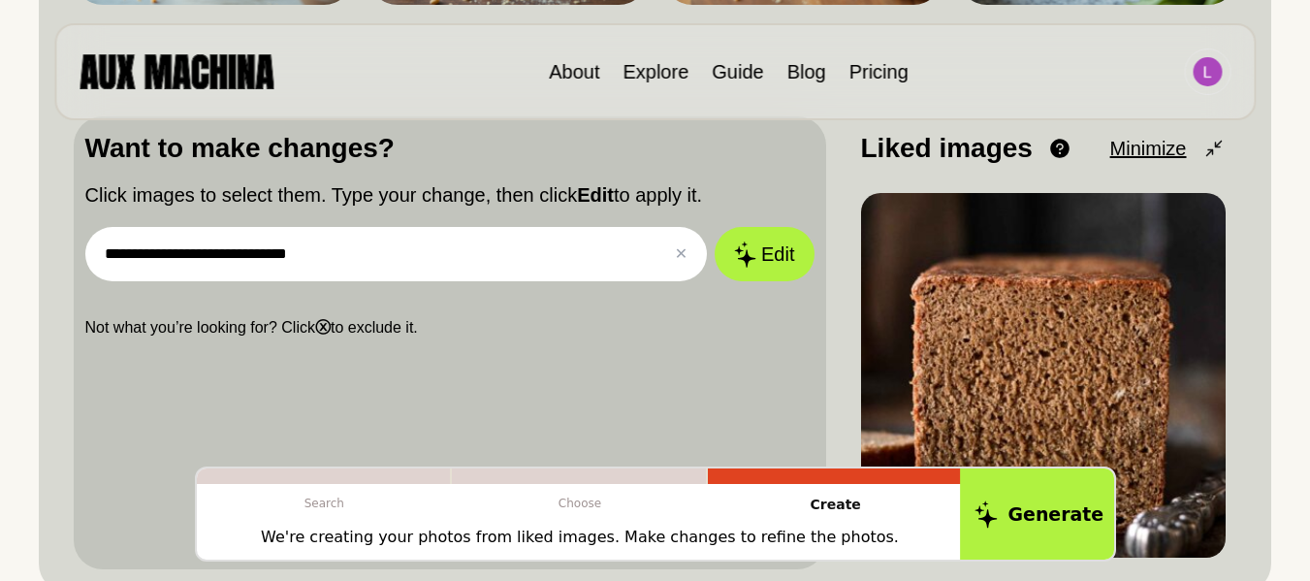
click at [990, 477] on button "Generate" at bounding box center [1039, 514] width 158 height 96
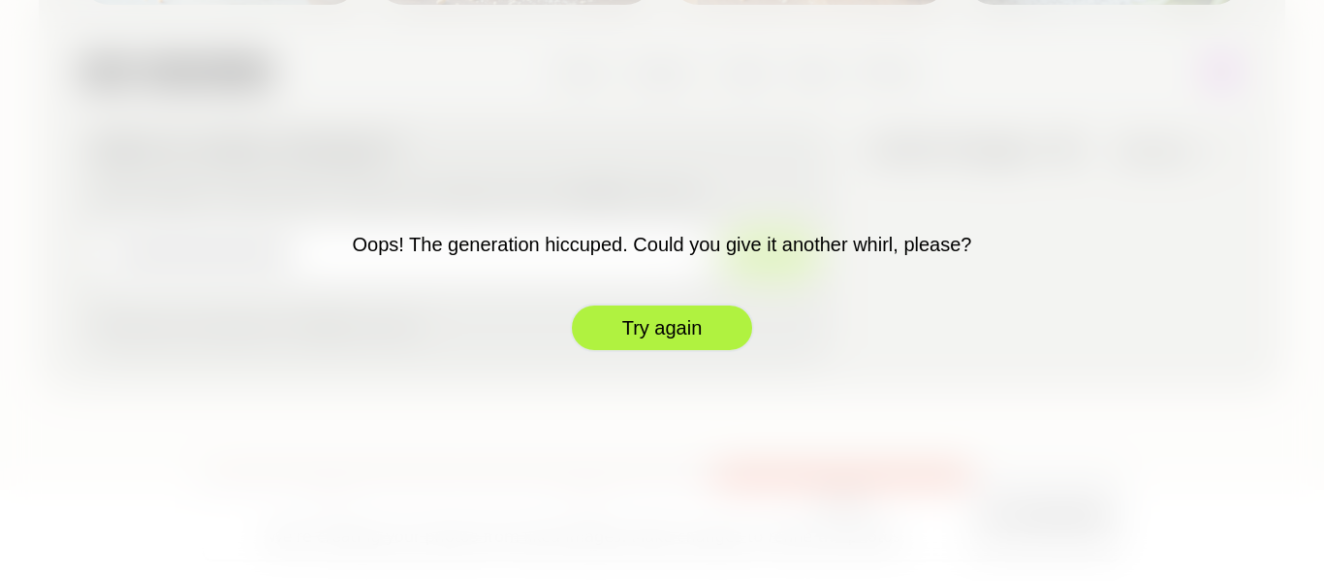
click at [658, 329] on button "Try again" at bounding box center [662, 327] width 184 height 48
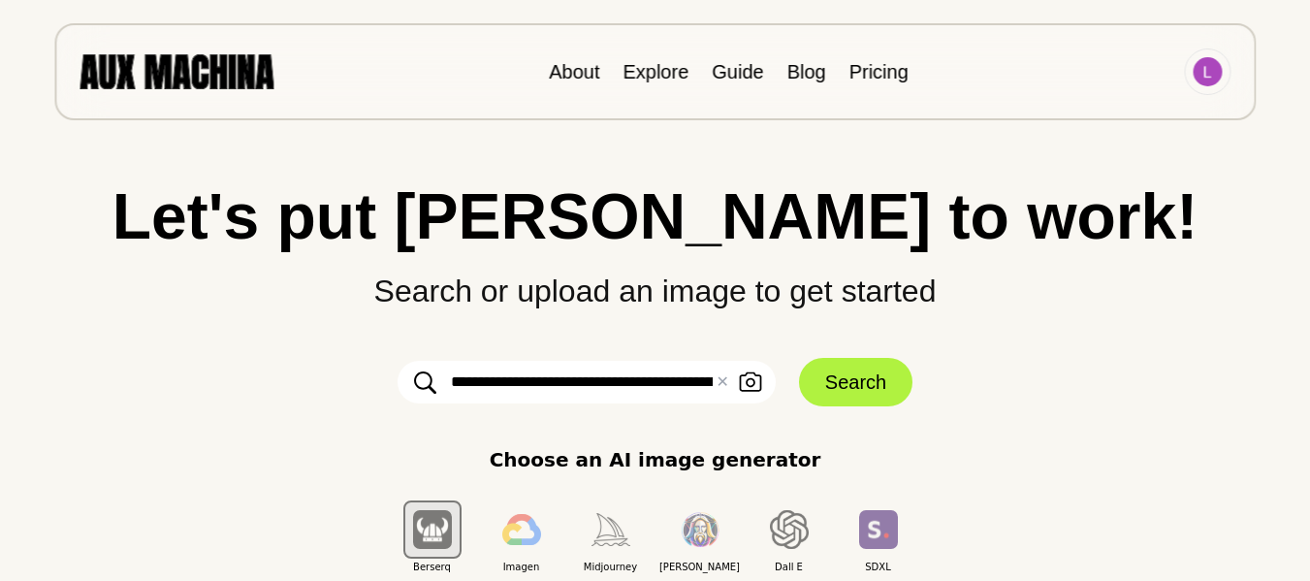
scroll to position [0, 0]
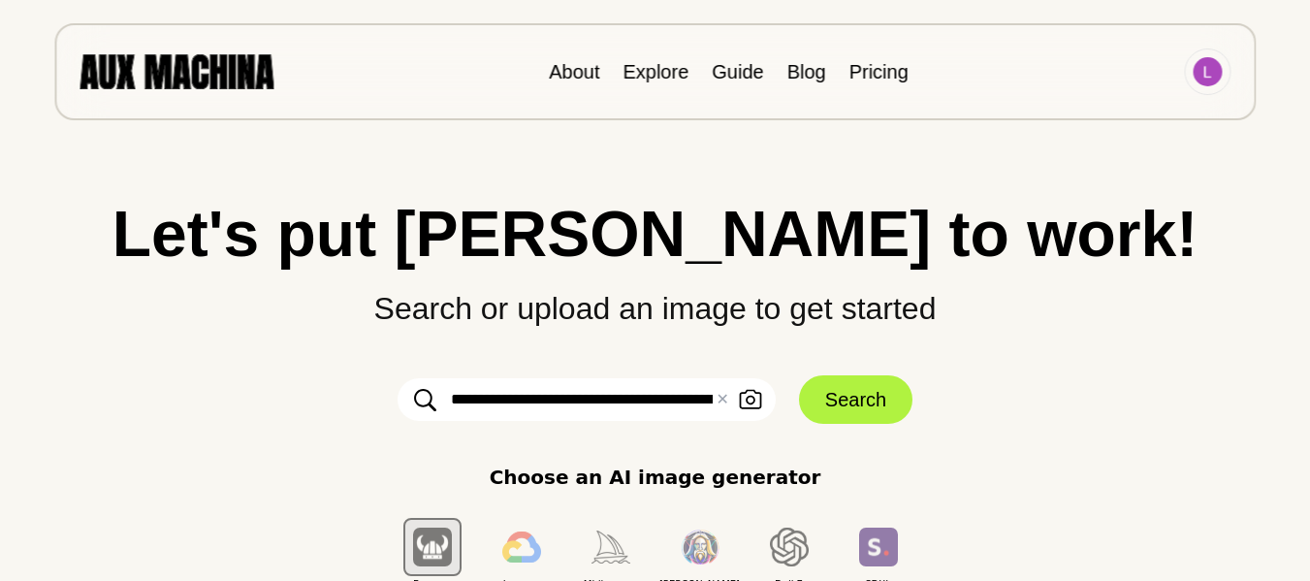
click at [187, 80] on img at bounding box center [176, 71] width 194 height 34
click at [243, 47] on div "About Explore Guide Blog Pricing" at bounding box center [654, 71] width 1201 height 97
click at [262, 67] on img at bounding box center [176, 71] width 194 height 34
click at [710, 397] on input "**********" at bounding box center [586, 399] width 378 height 43
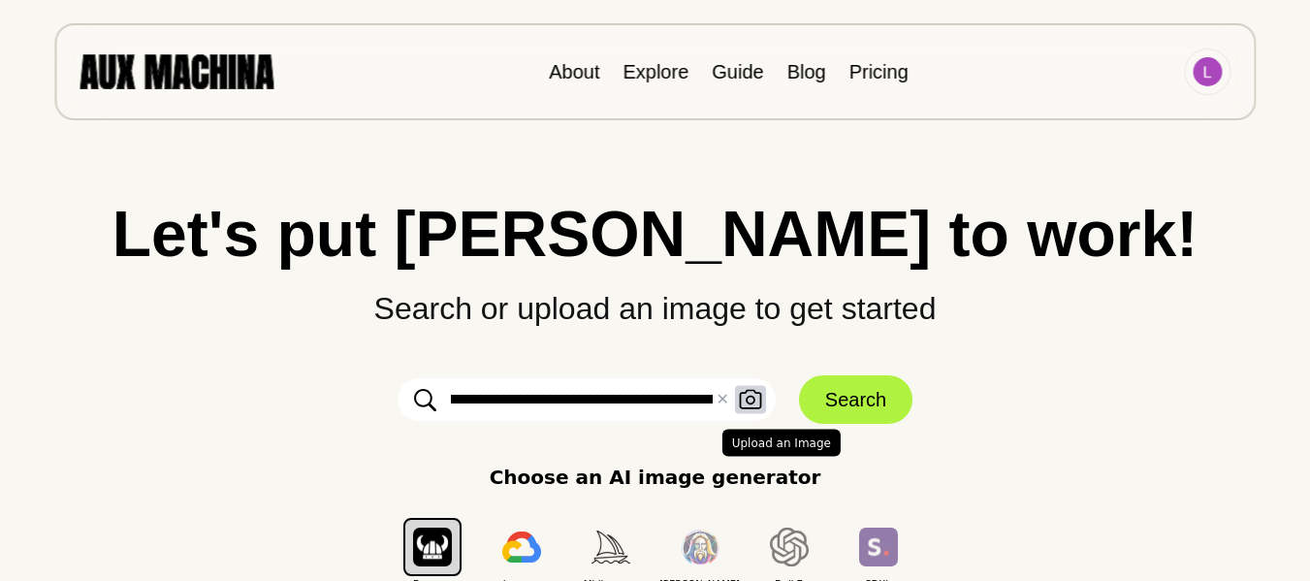
scroll to position [0, 206]
click at [715, 389] on div "**********" at bounding box center [586, 399] width 378 height 43
drag, startPoint x: 686, startPoint y: 400, endPoint x: 185, endPoint y: 412, distance: 501.3
click at [185, 412] on div "**********" at bounding box center [655, 397] width 1232 height 390
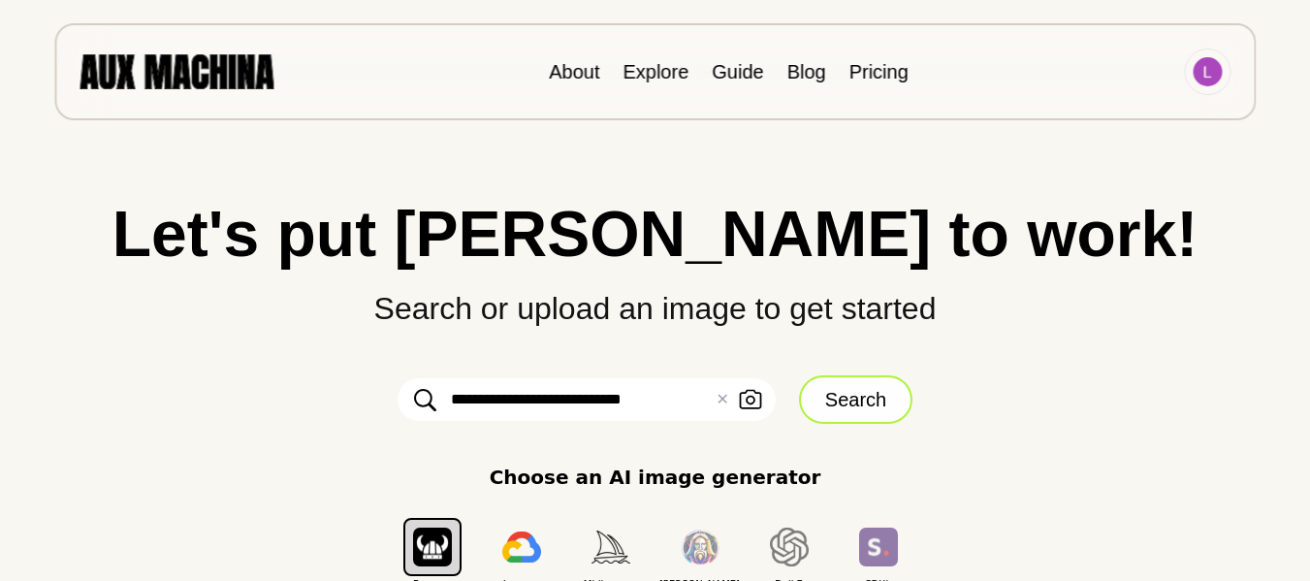
type input "**********"
drag, startPoint x: 865, startPoint y: 401, endPoint x: 1018, endPoint y: 255, distance: 211.9
click at [1018, 255] on div "**********" at bounding box center [655, 397] width 1232 height 390
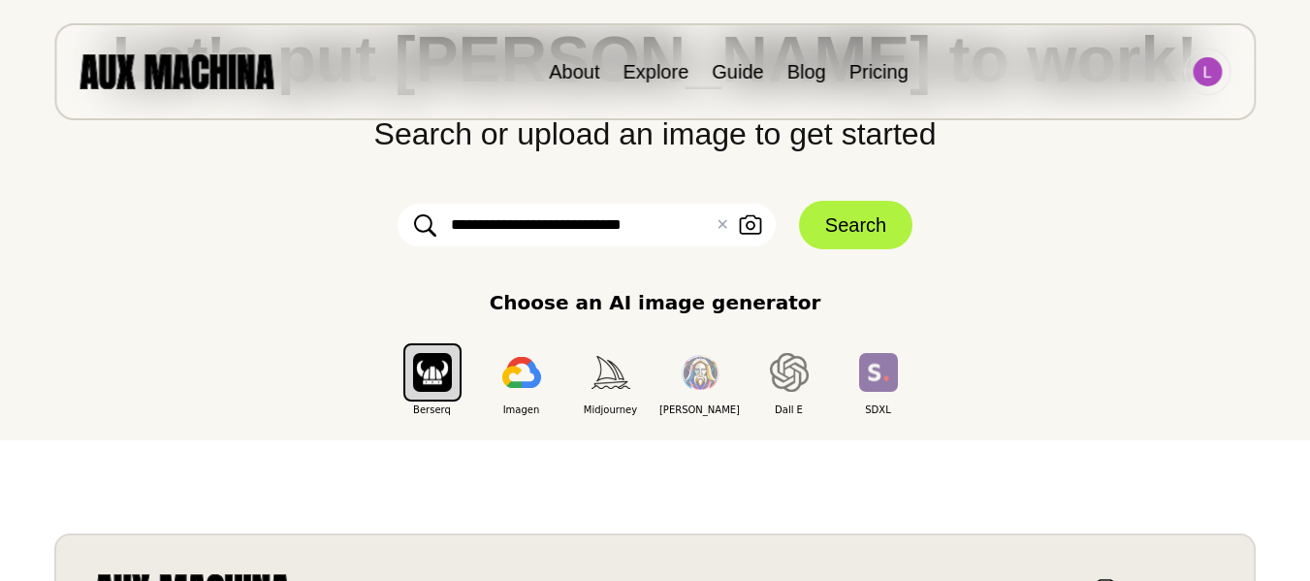
scroll to position [194, 0]
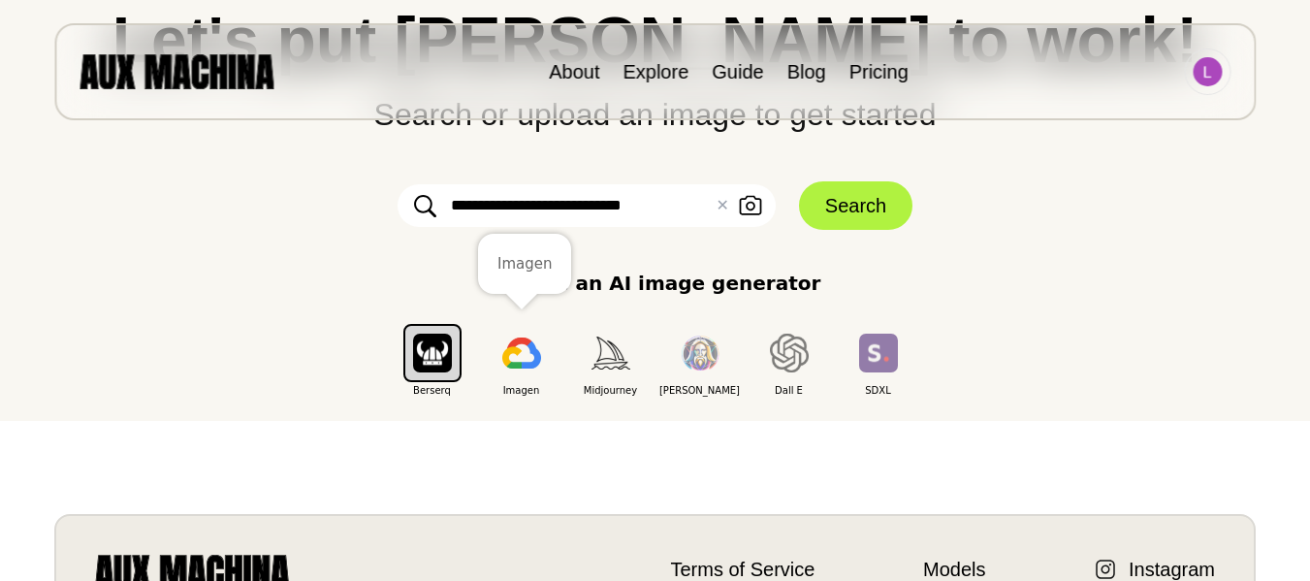
click at [535, 360] on img "button" at bounding box center [521, 352] width 39 height 31
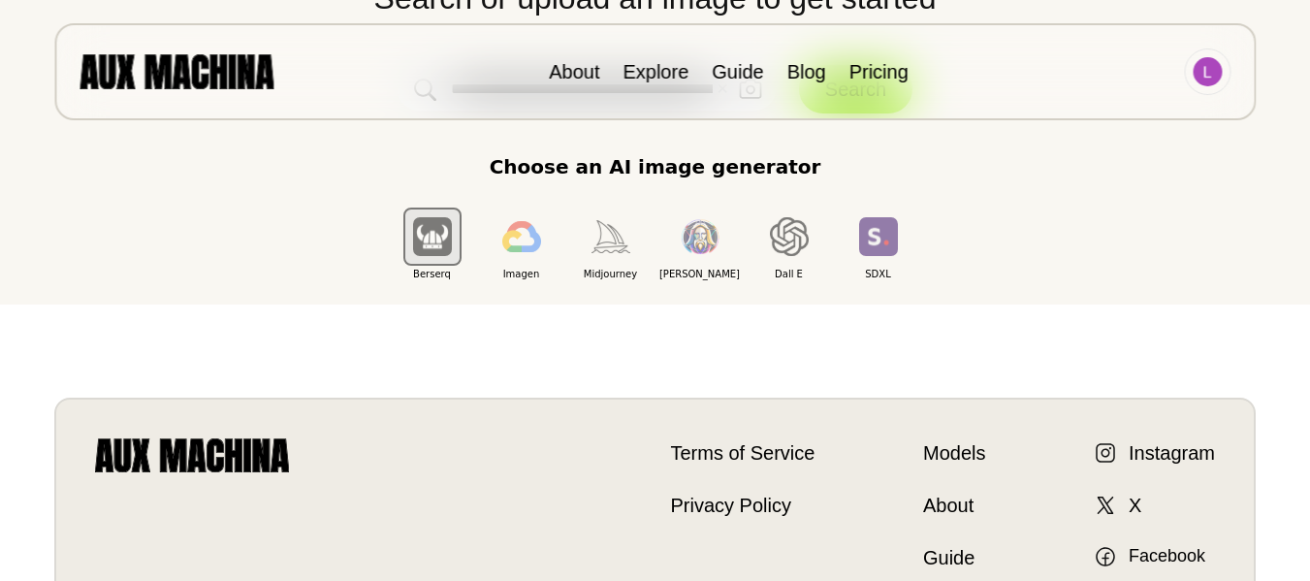
scroll to position [388, 0]
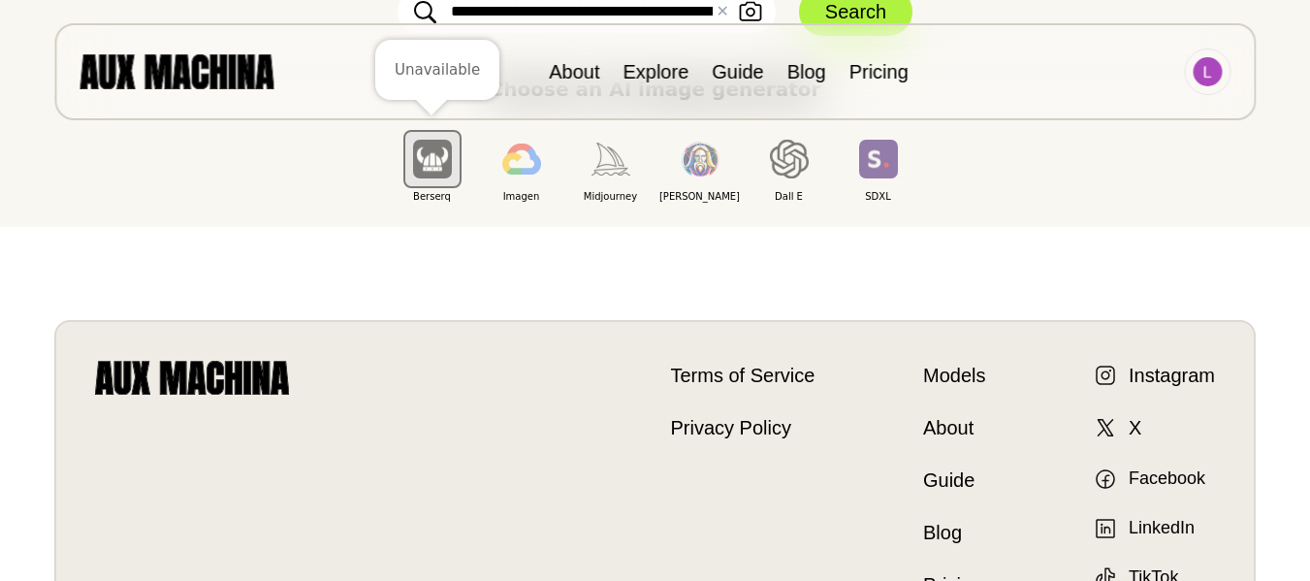
click at [434, 171] on img "button" at bounding box center [432, 159] width 39 height 38
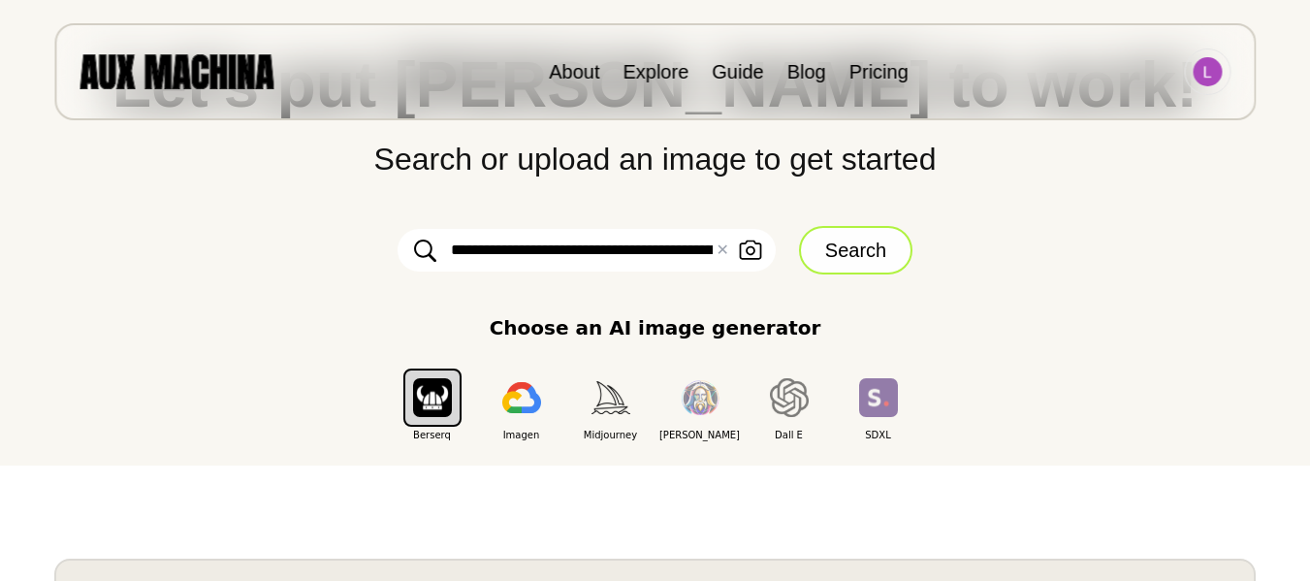
scroll to position [97, 0]
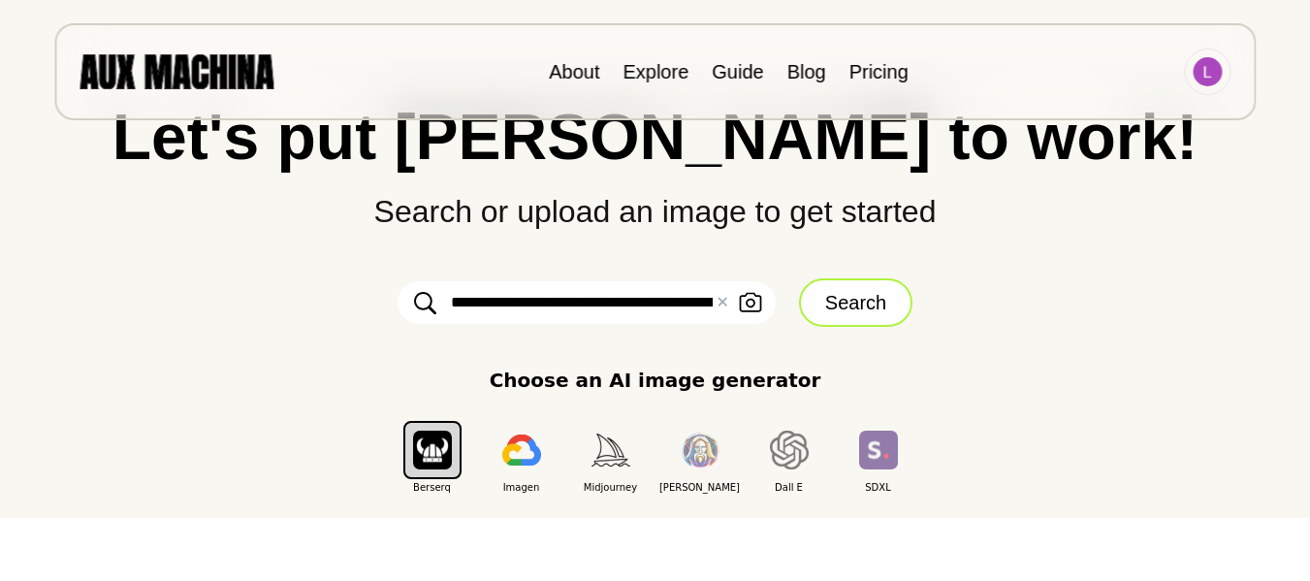
click at [833, 295] on button "Search" at bounding box center [855, 302] width 113 height 48
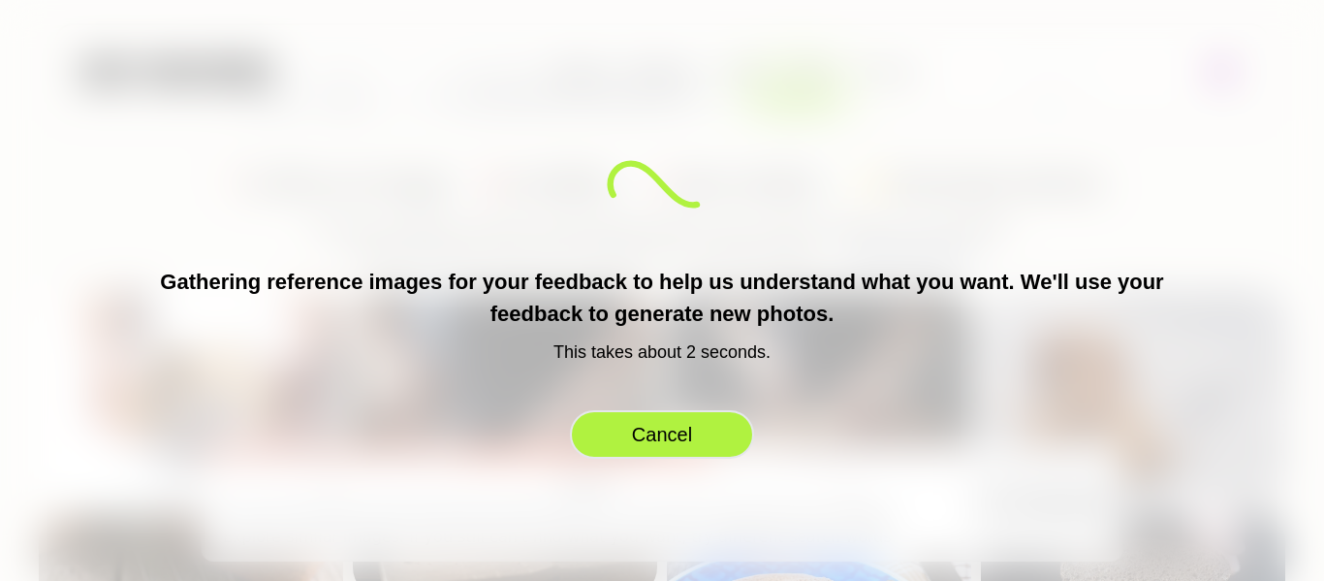
click at [710, 430] on button "Cancel" at bounding box center [662, 434] width 184 height 48
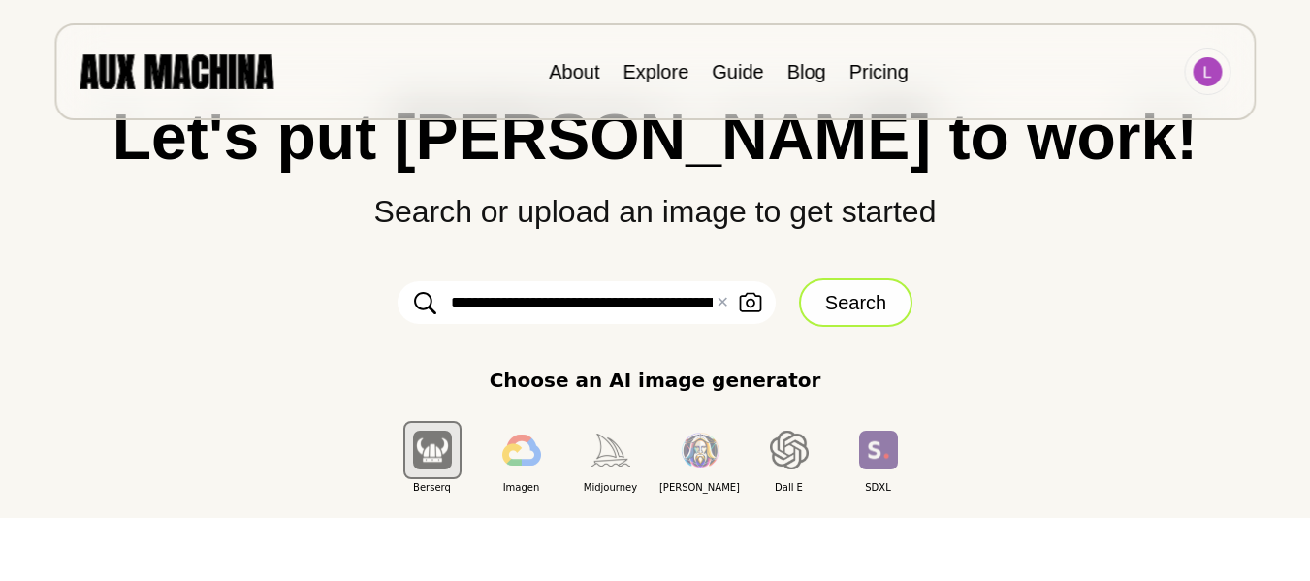
scroll to position [0, 206]
drag, startPoint x: 477, startPoint y: 292, endPoint x: 818, endPoint y: 279, distance: 341.4
click at [818, 279] on form "**********" at bounding box center [655, 302] width 582 height 48
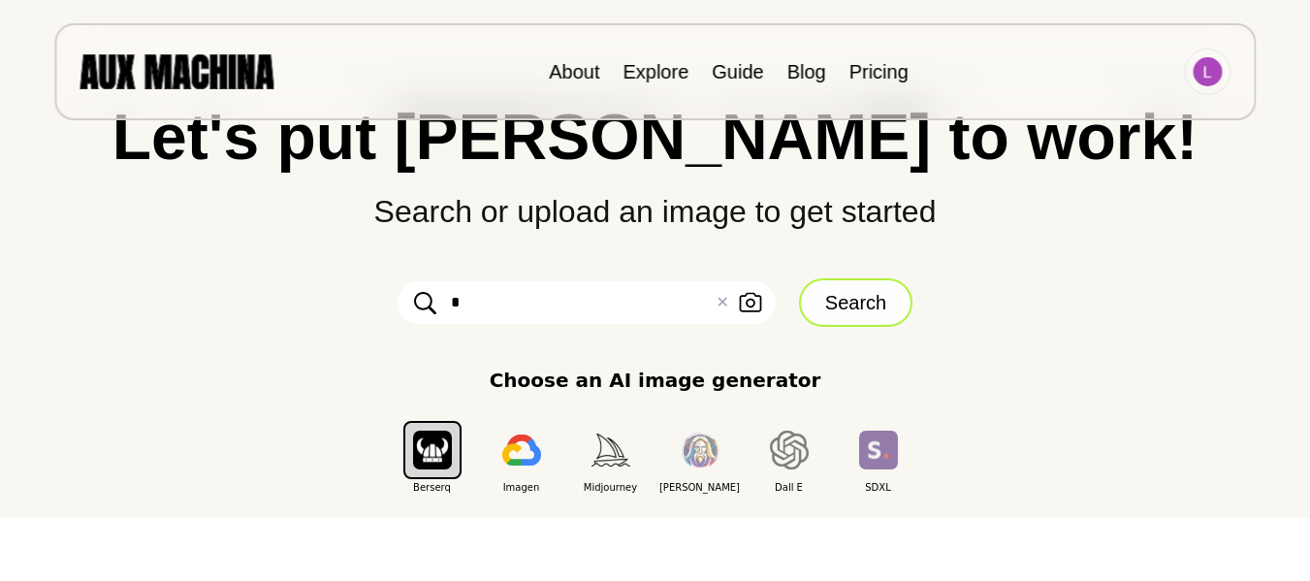
scroll to position [0, 0]
type input "**"
drag, startPoint x: 634, startPoint y: 301, endPoint x: 386, endPoint y: 274, distance: 249.5
click at [385, 274] on div "Let's put Ai to work! Search or upload an image to get started ** ✕ Clear Uploa…" at bounding box center [655, 300] width 1232 height 390
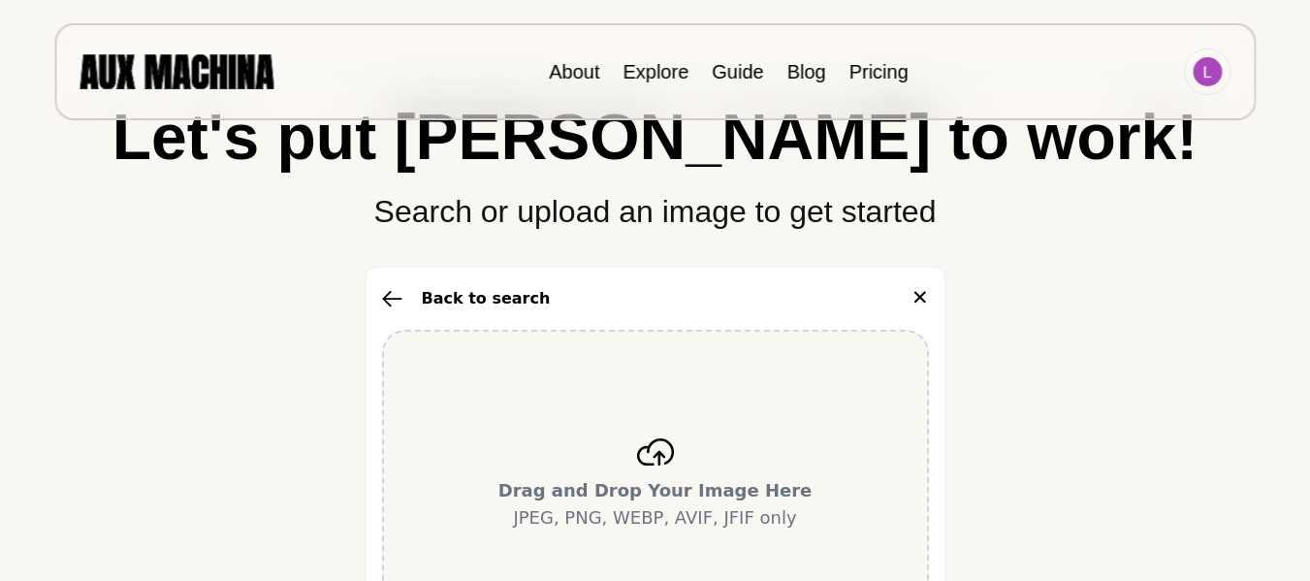
click at [401, 296] on icon "button" at bounding box center [392, 298] width 20 height 17
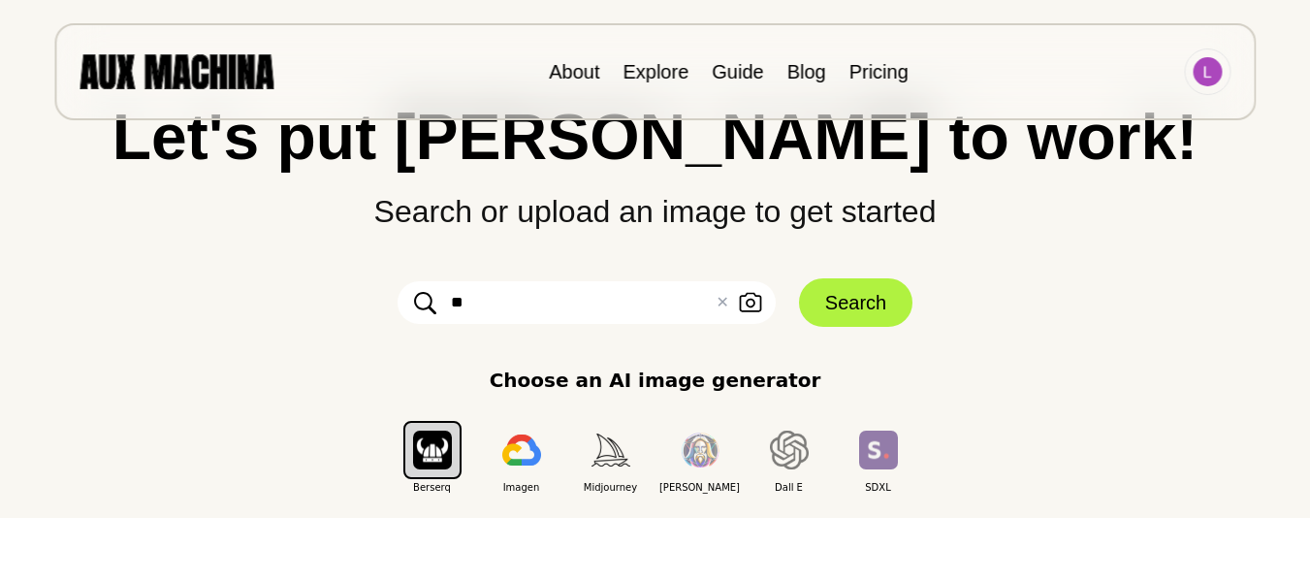
click at [494, 305] on input "**" at bounding box center [586, 302] width 378 height 43
type input "**********"
click at [278, 365] on div "Choose an AI image generator Berserq Imagen Midjourney [PERSON_NAME] E SDXL" at bounding box center [655, 429] width 1232 height 129
drag, startPoint x: 658, startPoint y: 301, endPoint x: 407, endPoint y: 301, distance: 251.1
click at [407, 301] on input "**********" at bounding box center [586, 302] width 378 height 43
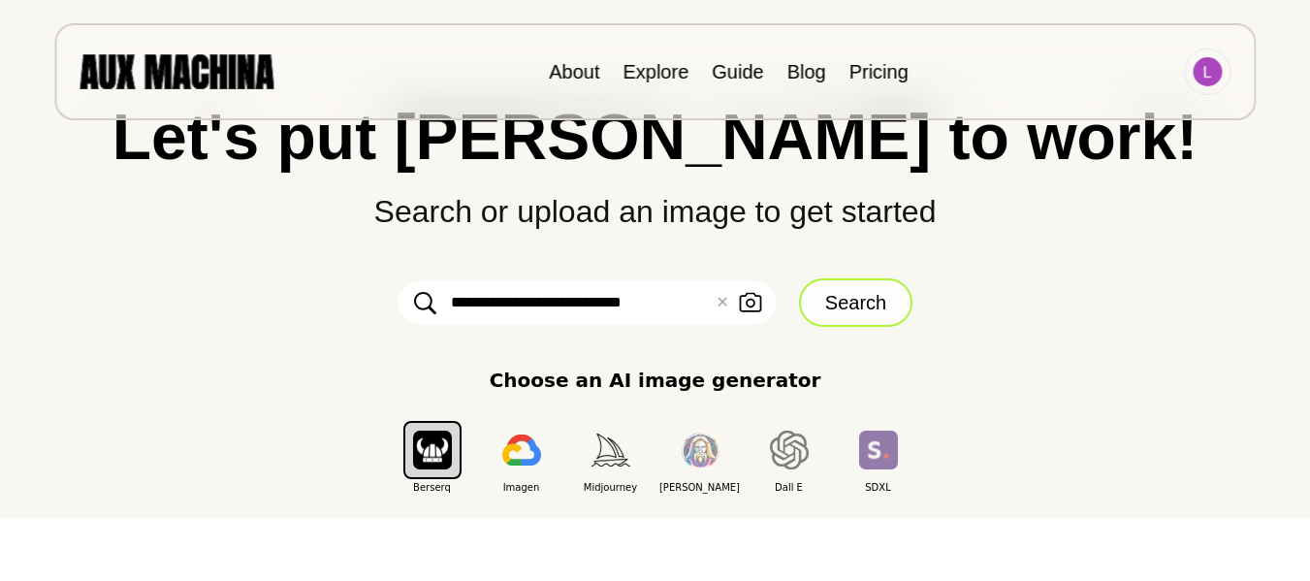
click at [891, 303] on button "Search" at bounding box center [855, 302] width 113 height 48
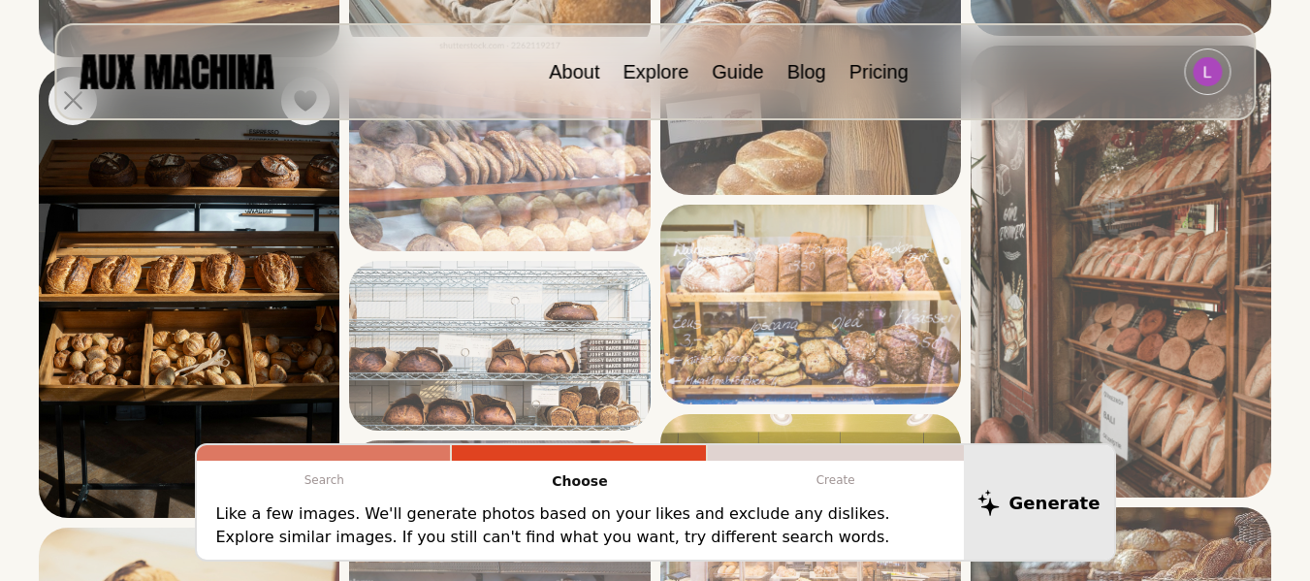
scroll to position [582, 0]
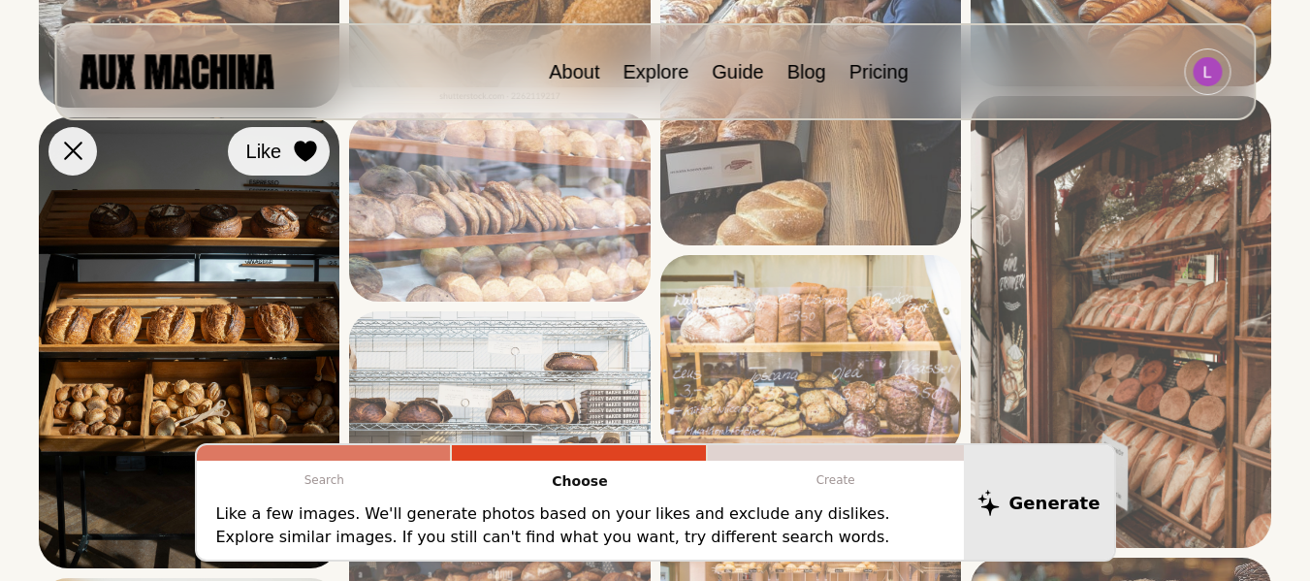
click at [302, 158] on icon at bounding box center [306, 151] width 22 height 21
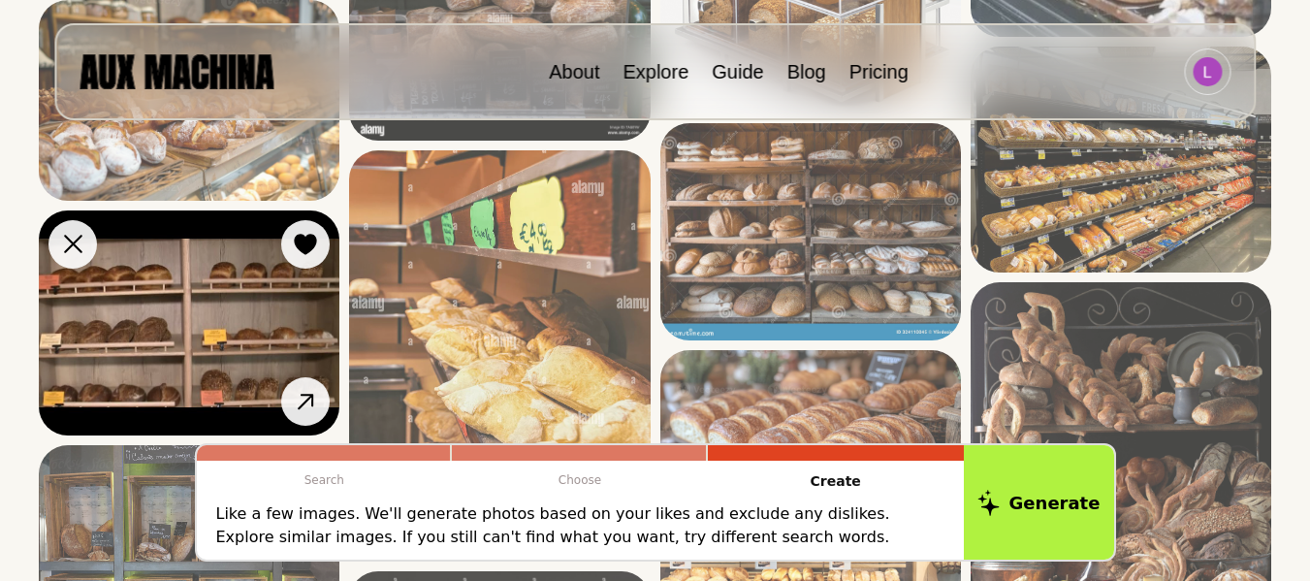
scroll to position [2230, 0]
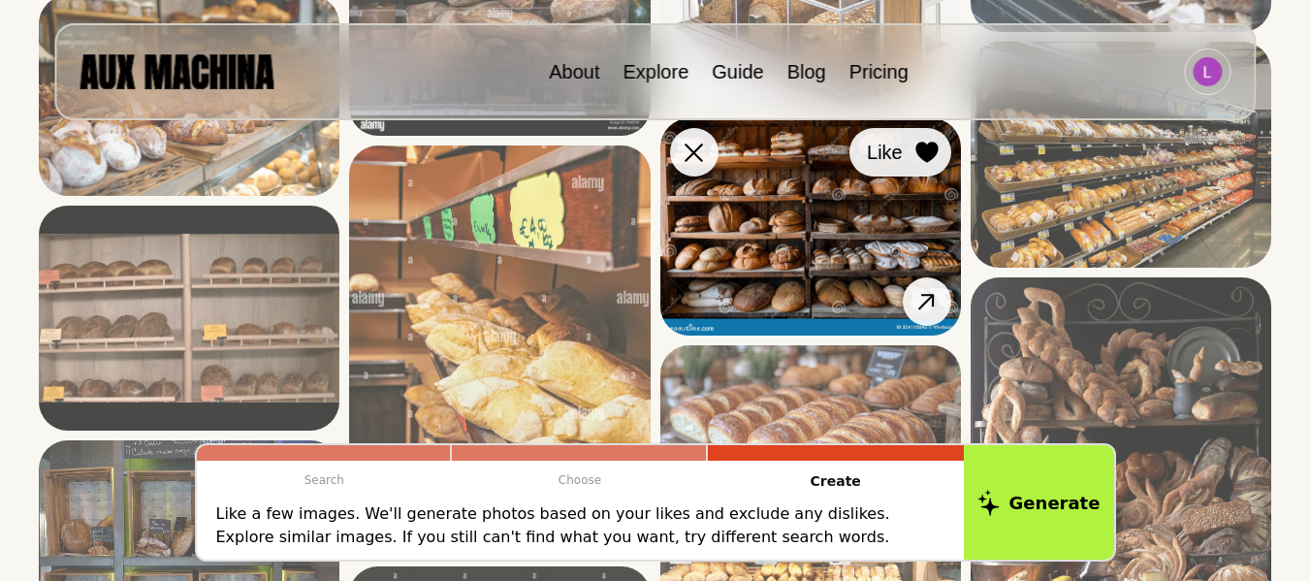
click at [926, 159] on icon at bounding box center [926, 152] width 22 height 21
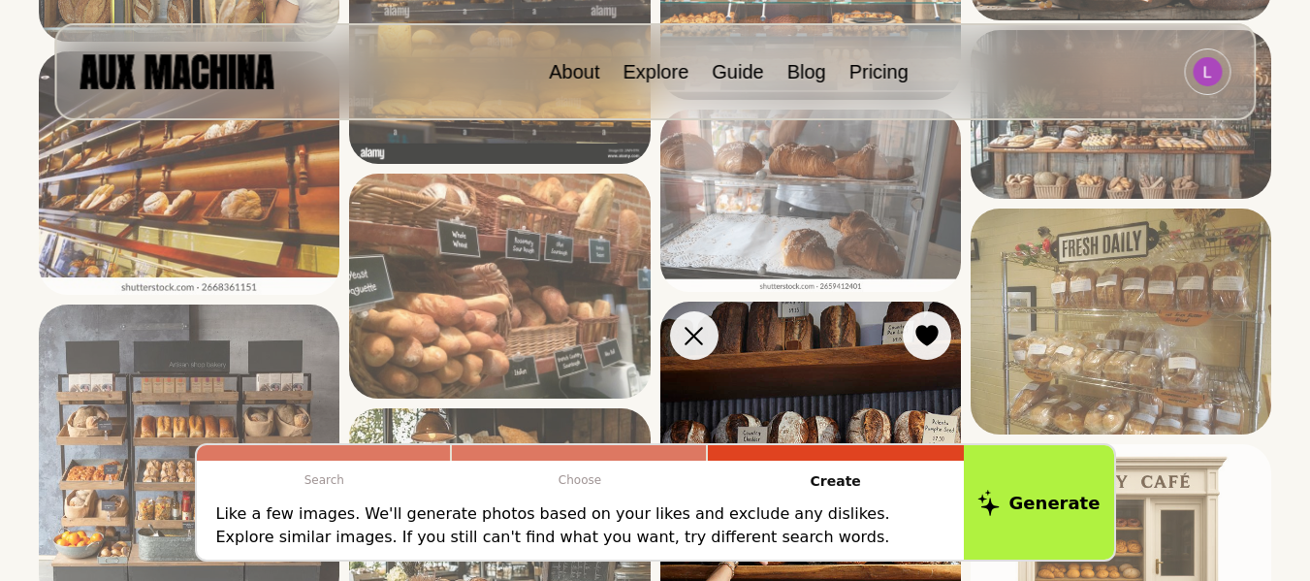
scroll to position [3005, 0]
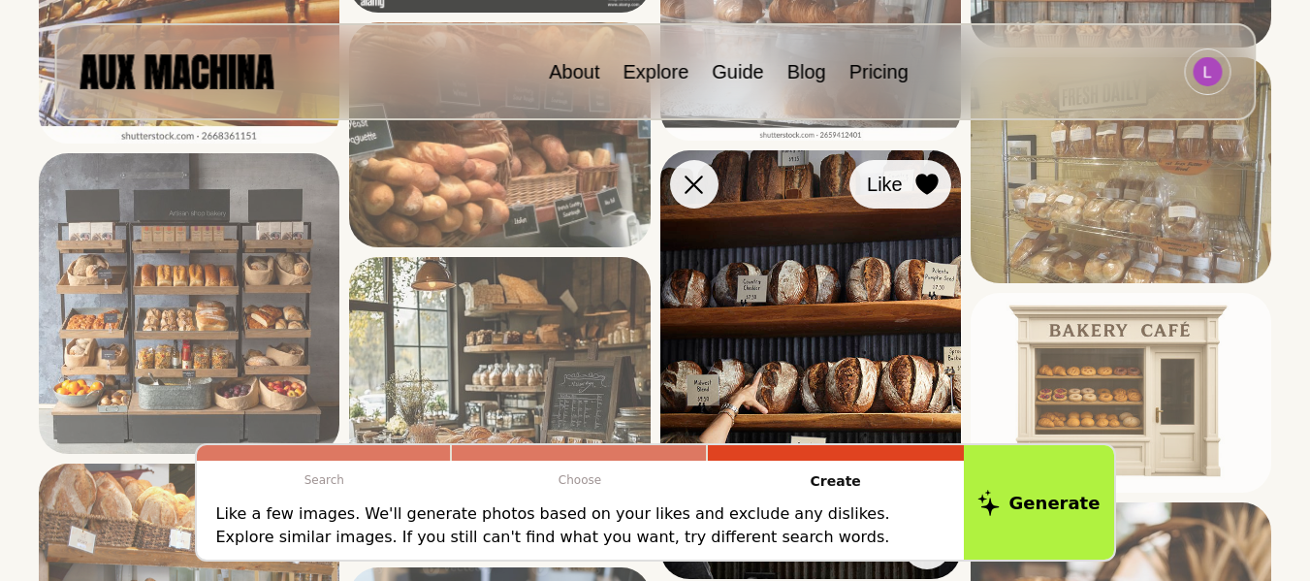
click at [919, 194] on icon at bounding box center [926, 184] width 23 height 21
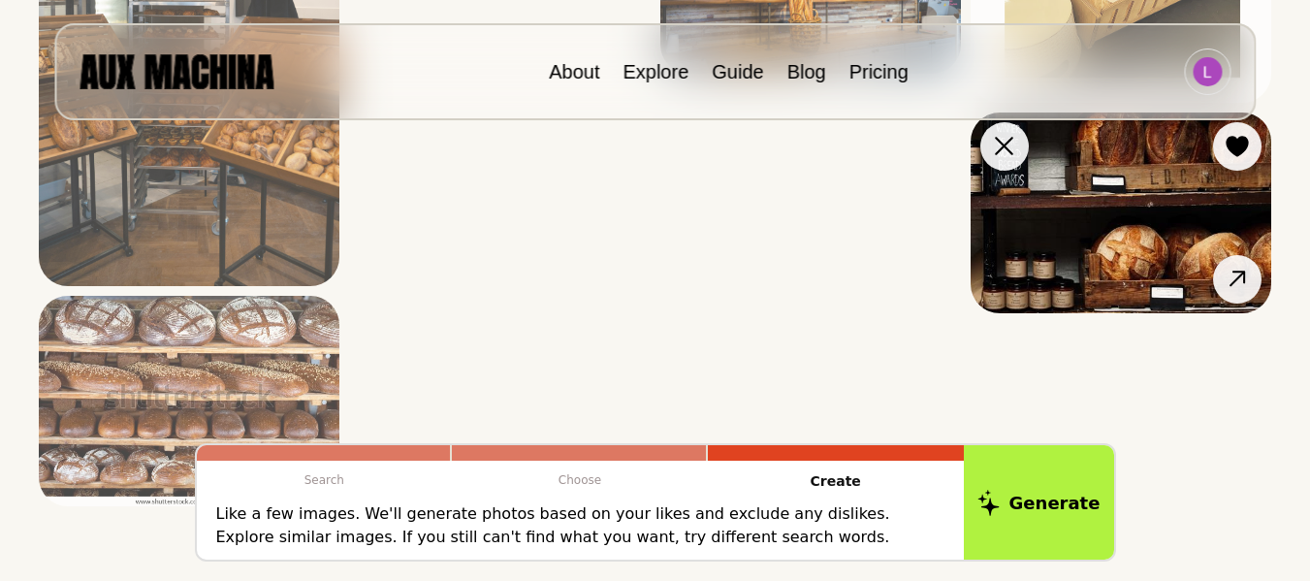
scroll to position [4071, 0]
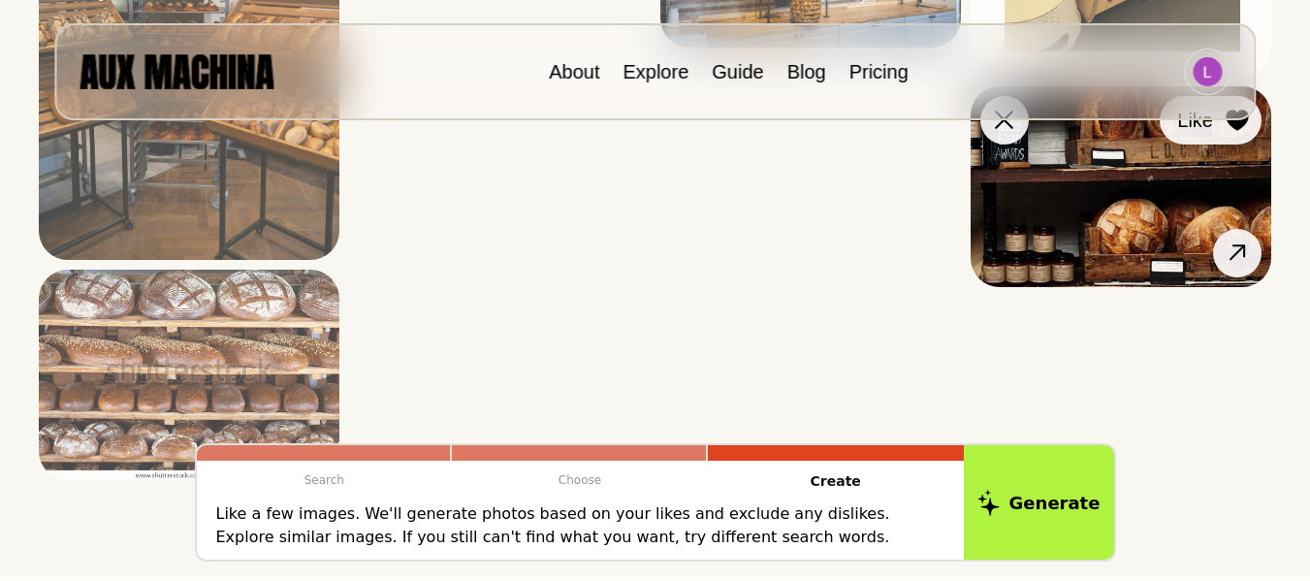
click at [1234, 127] on icon at bounding box center [1236, 120] width 22 height 21
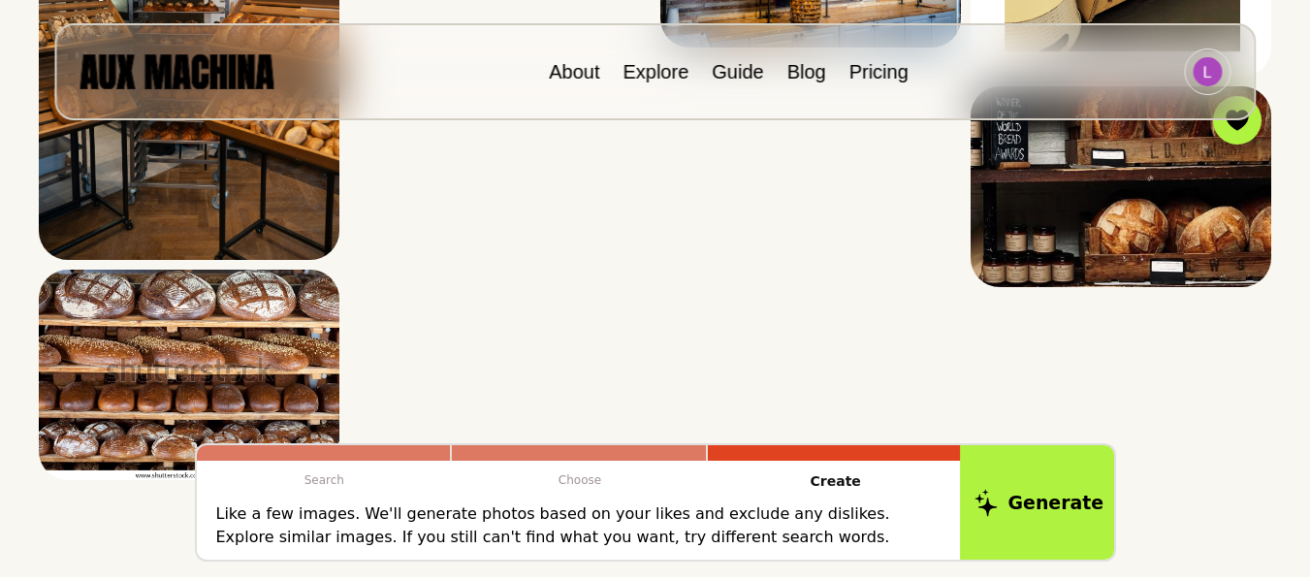
click at [1044, 466] on button "Generate" at bounding box center [1039, 502] width 158 height 120
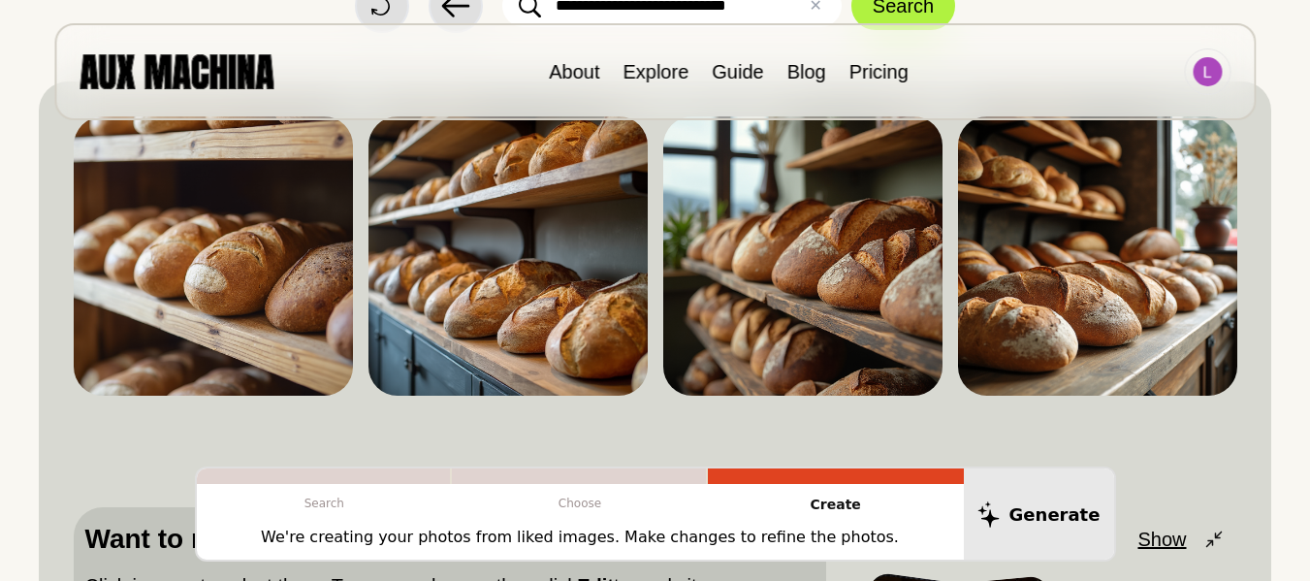
scroll to position [194, 0]
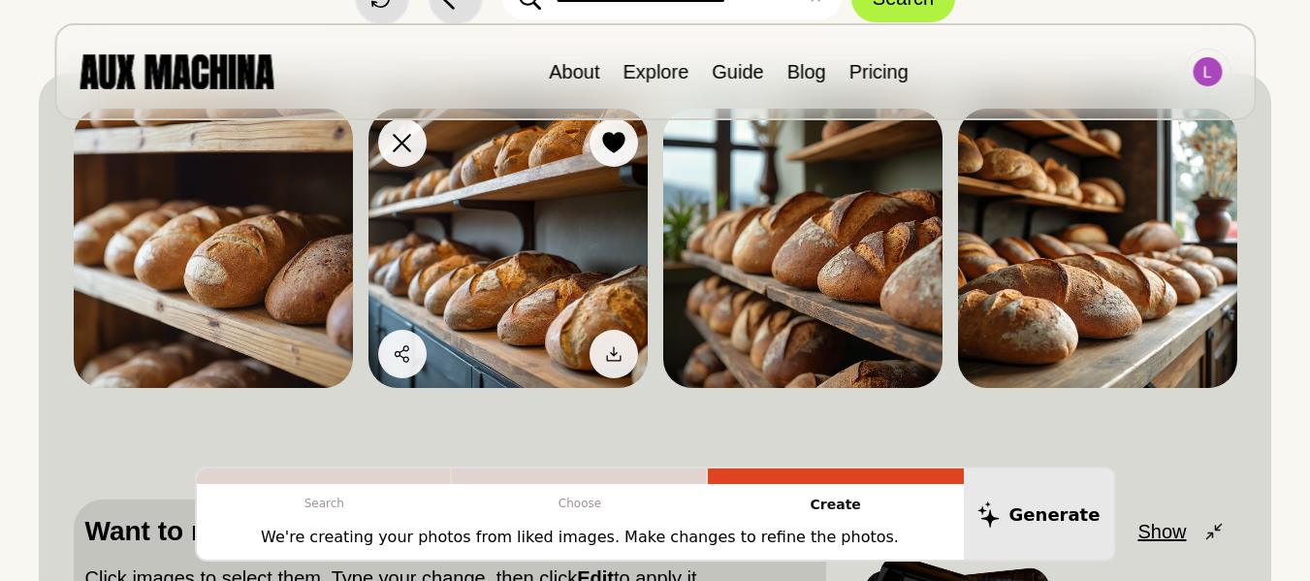
click at [496, 238] on img at bounding box center [507, 248] width 279 height 279
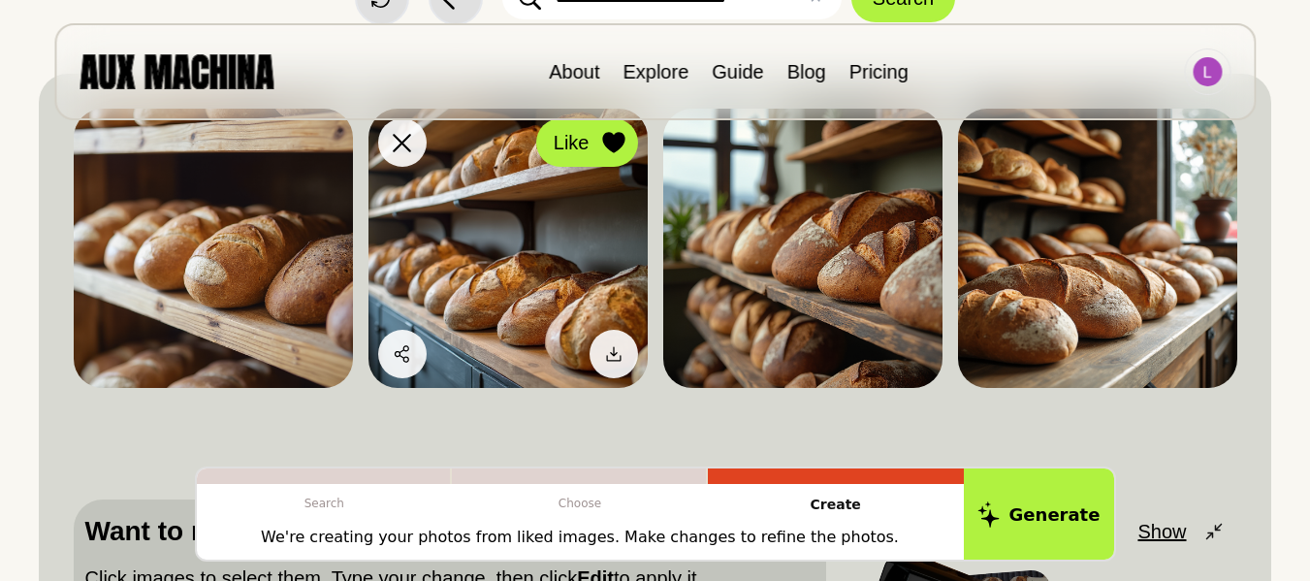
click at [599, 144] on div at bounding box center [613, 142] width 29 height 29
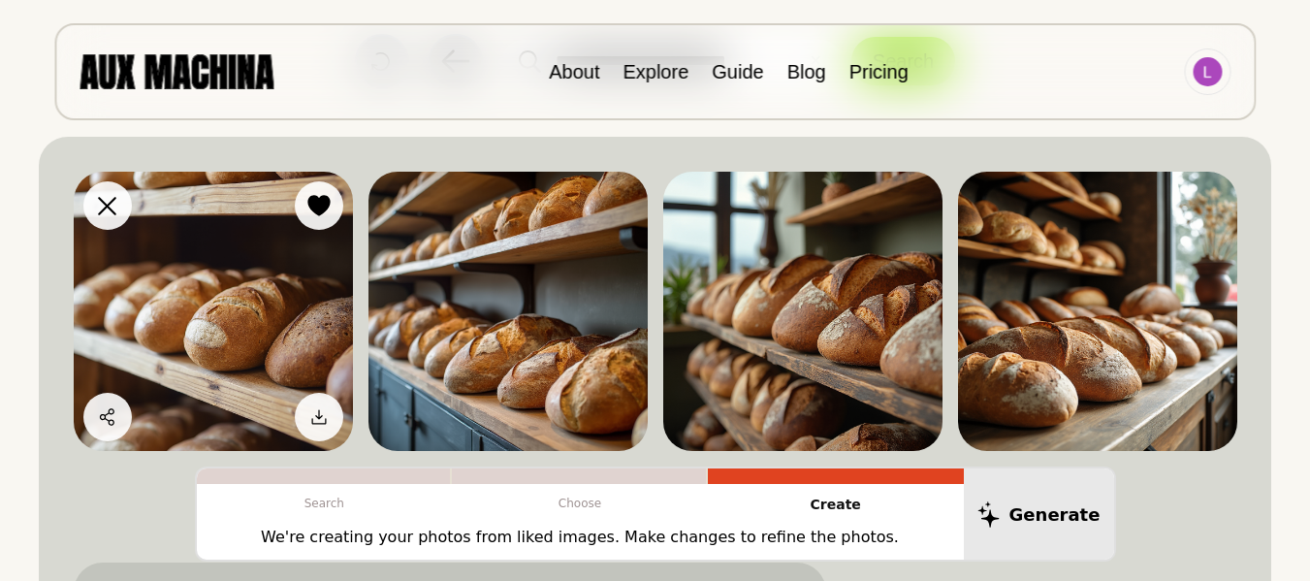
scroll to position [97, 0]
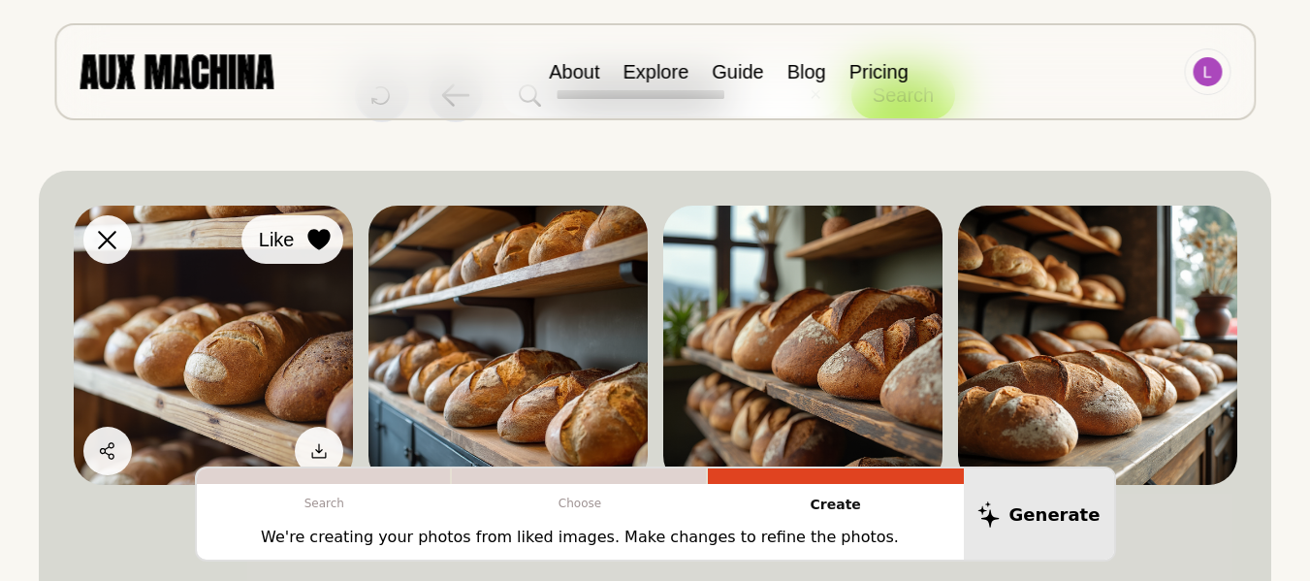
click at [310, 216] on button "Like" at bounding box center [292, 239] width 102 height 48
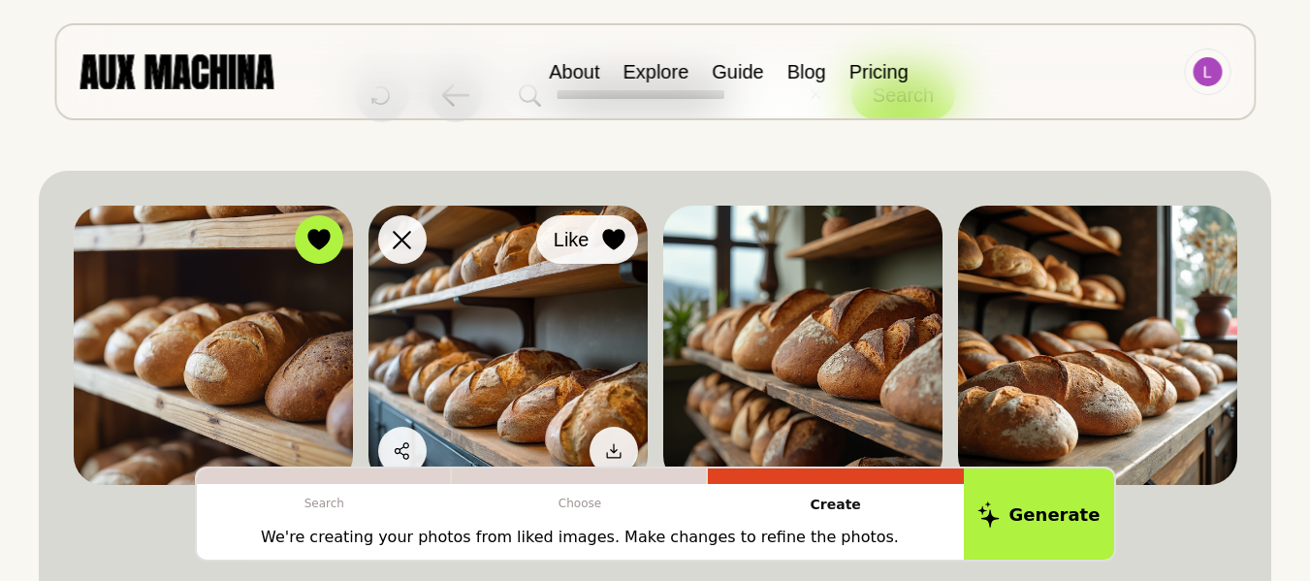
click at [602, 237] on icon at bounding box center [613, 239] width 23 height 21
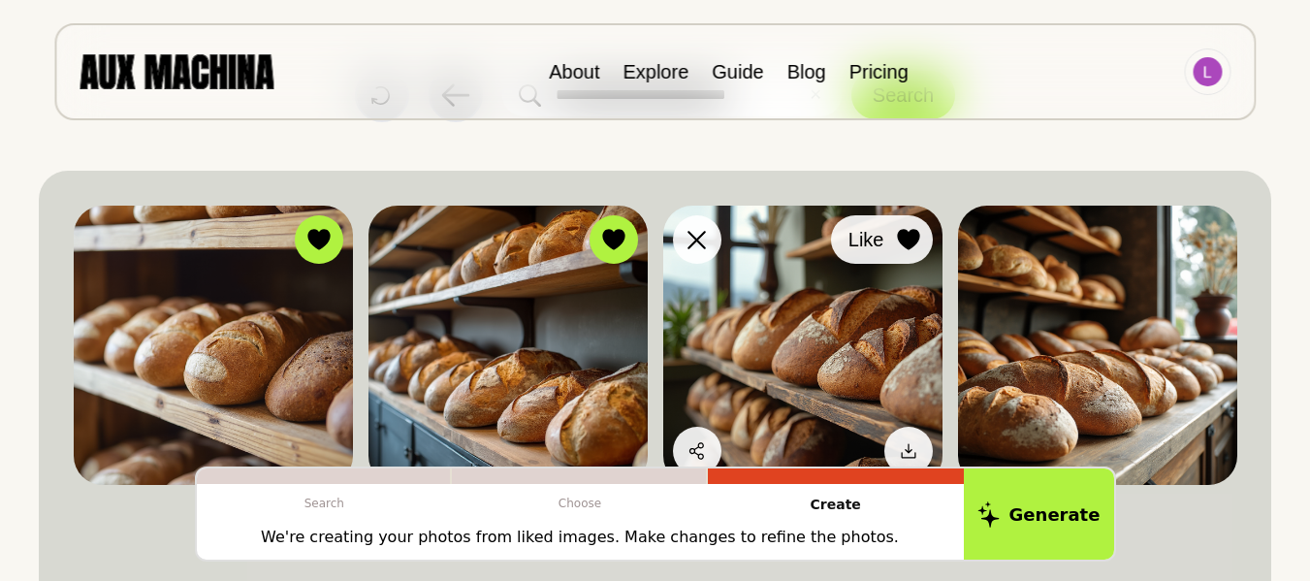
click at [902, 226] on div at bounding box center [908, 239] width 29 height 29
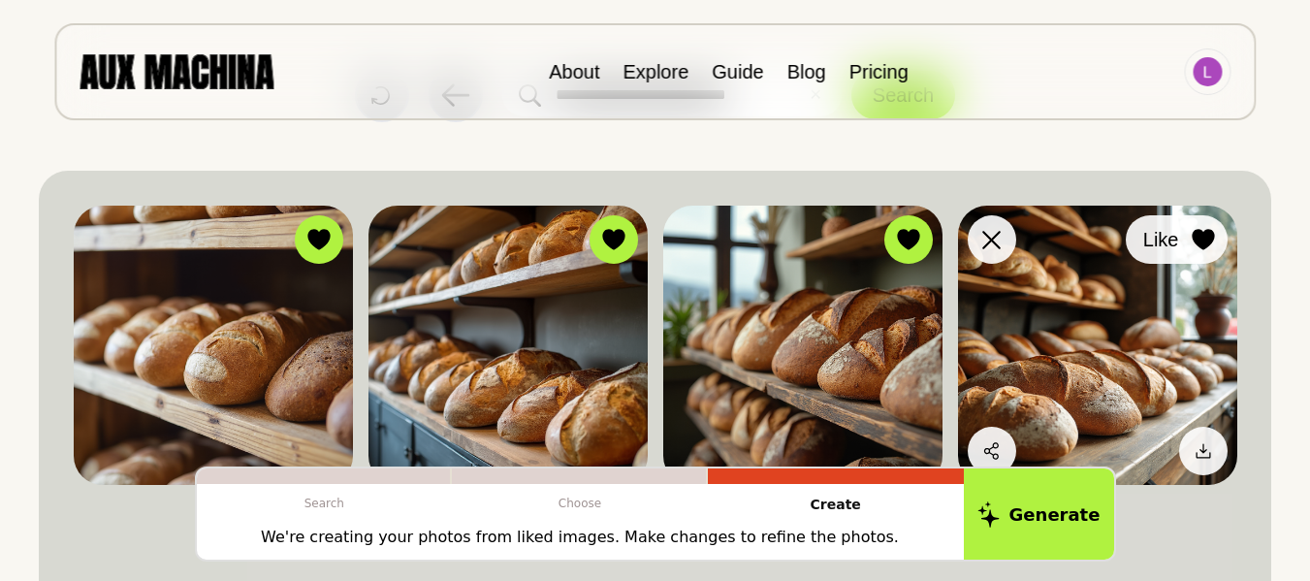
click at [1194, 230] on icon at bounding box center [1202, 239] width 23 height 21
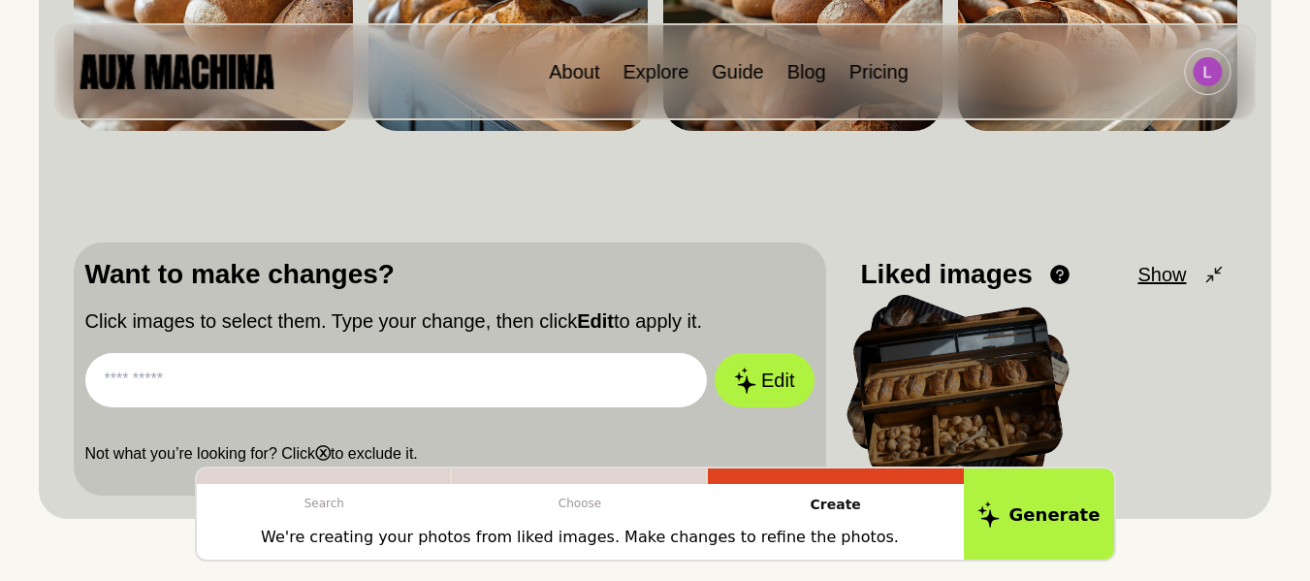
scroll to position [485, 0]
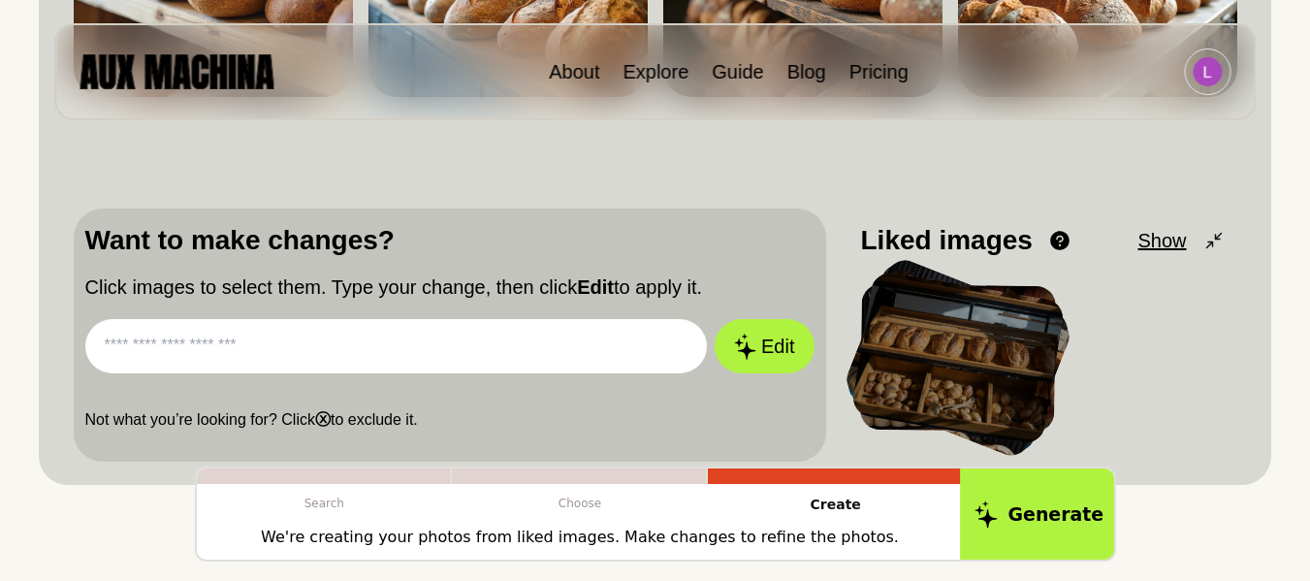
click at [1055, 497] on button "Generate" at bounding box center [1039, 514] width 158 height 96
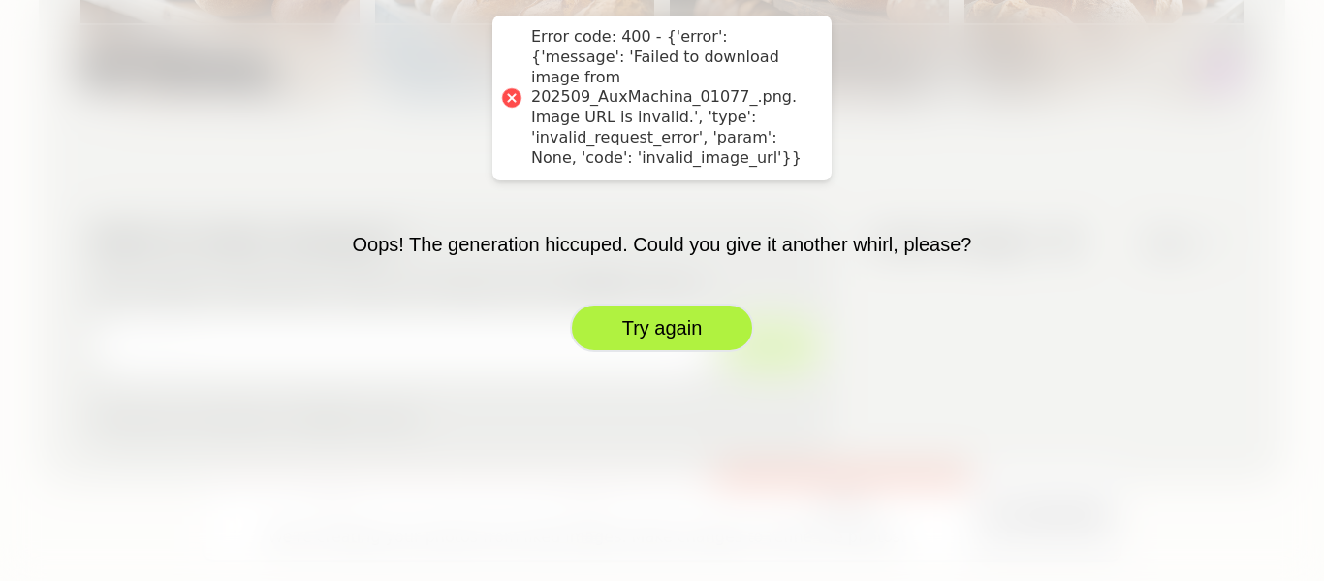
click at [666, 323] on button "Try again" at bounding box center [662, 327] width 184 height 48
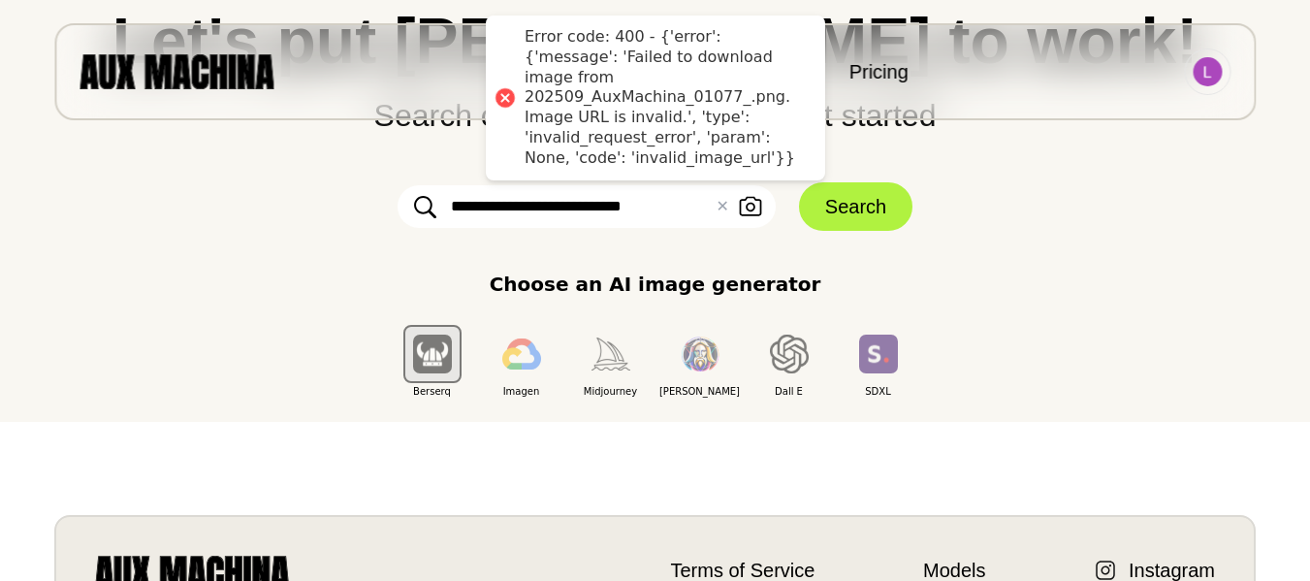
scroll to position [0, 0]
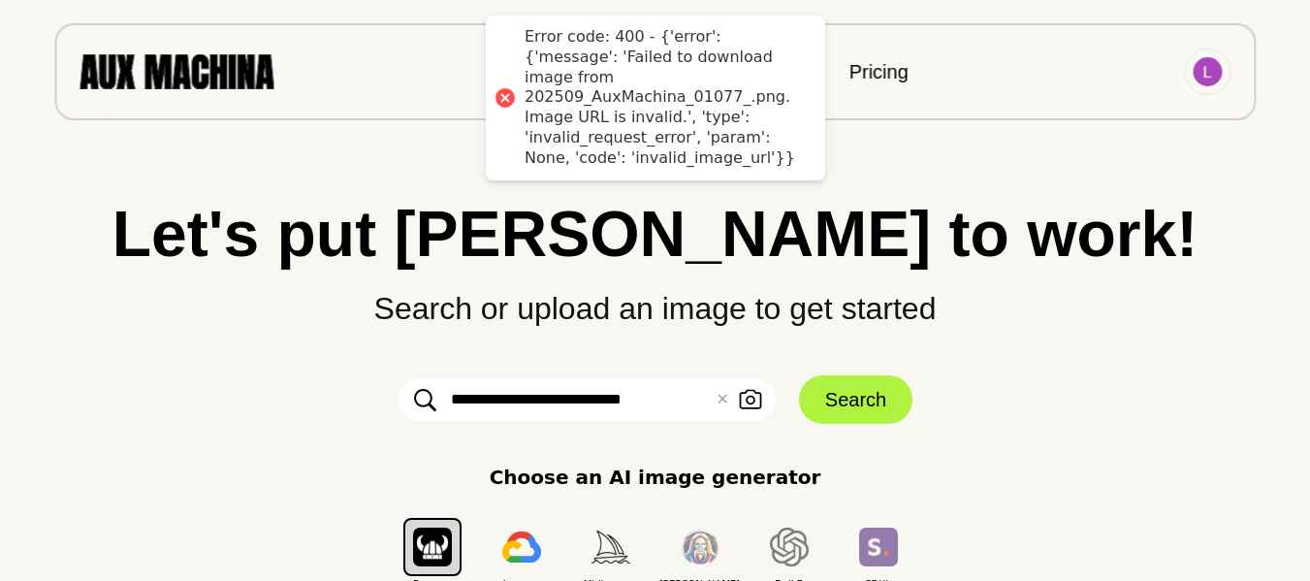
click at [833, 371] on div "**********" at bounding box center [655, 397] width 1232 height 390
click at [837, 386] on button "Search" at bounding box center [855, 399] width 113 height 48
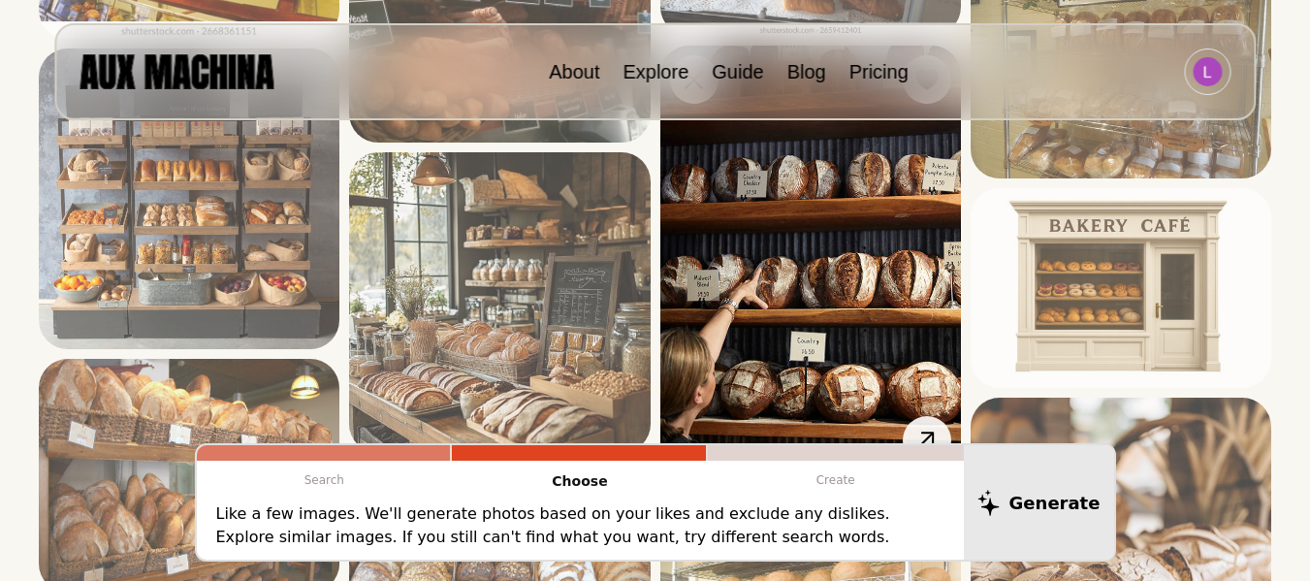
scroll to position [3005, 0]
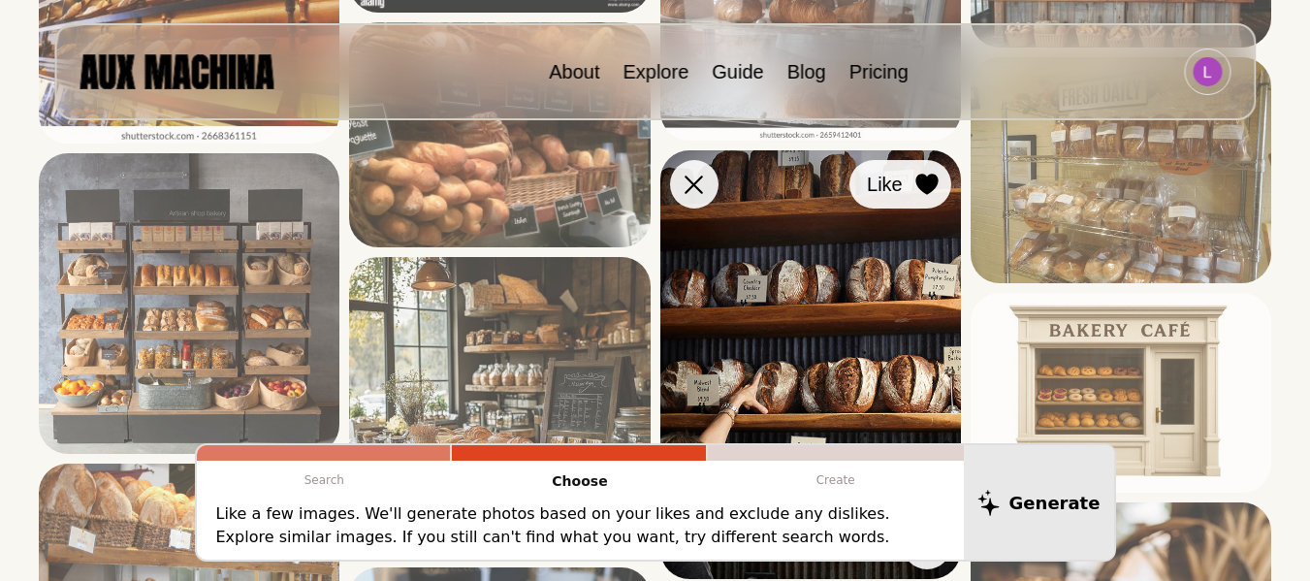
click at [925, 197] on div at bounding box center [926, 184] width 29 height 29
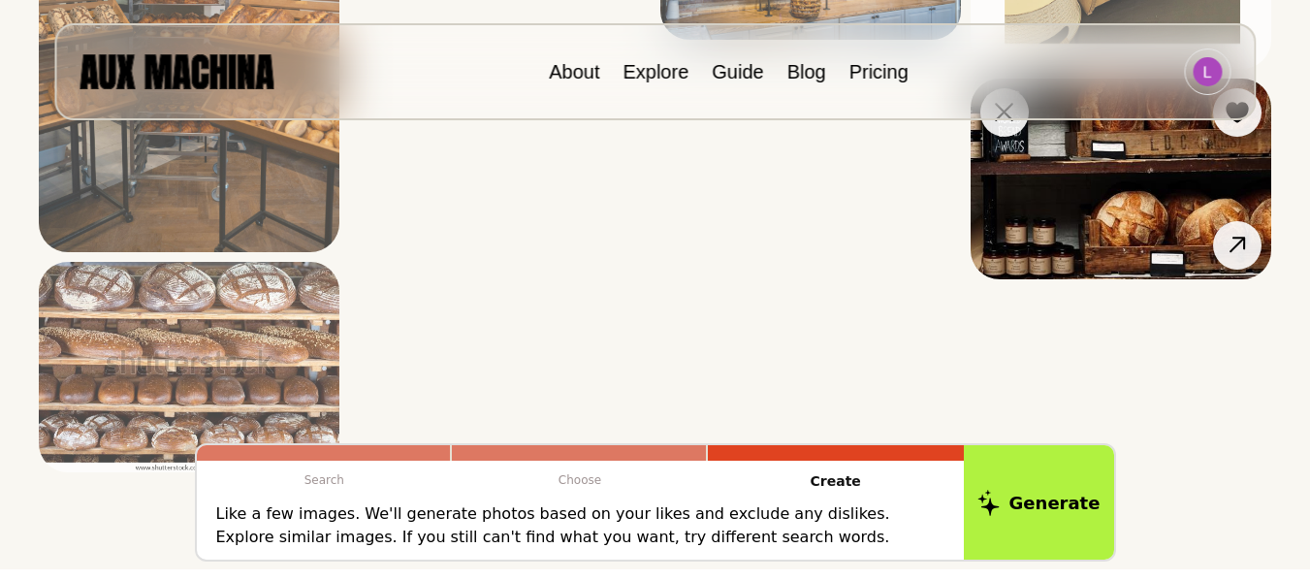
scroll to position [4071, 0]
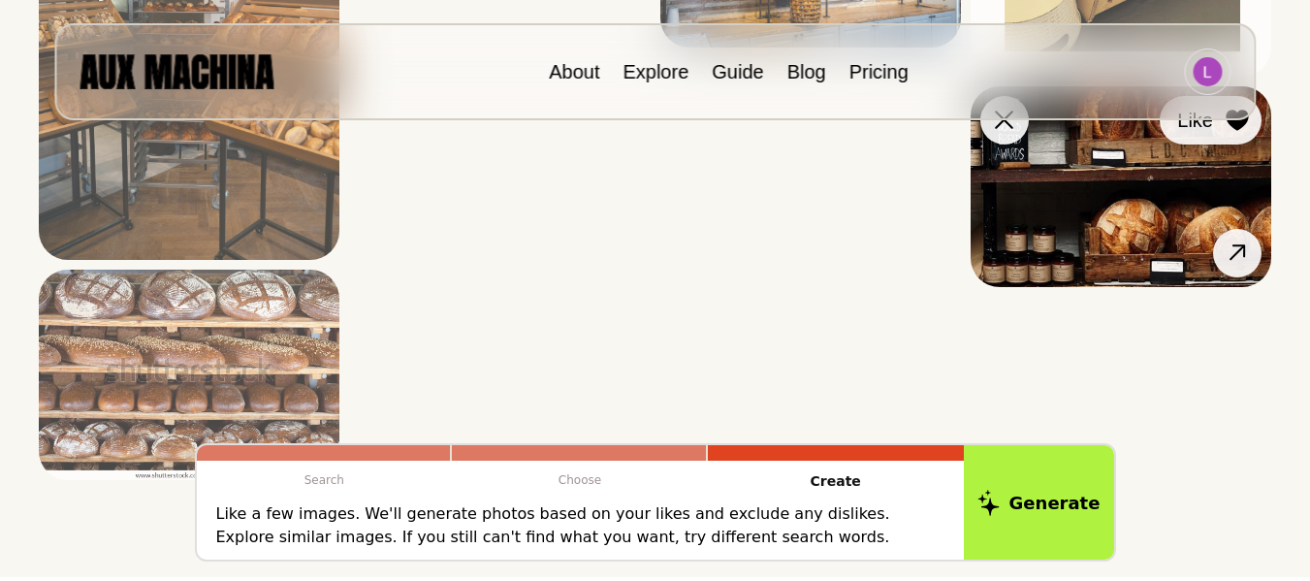
click at [1231, 128] on icon at bounding box center [1236, 120] width 23 height 21
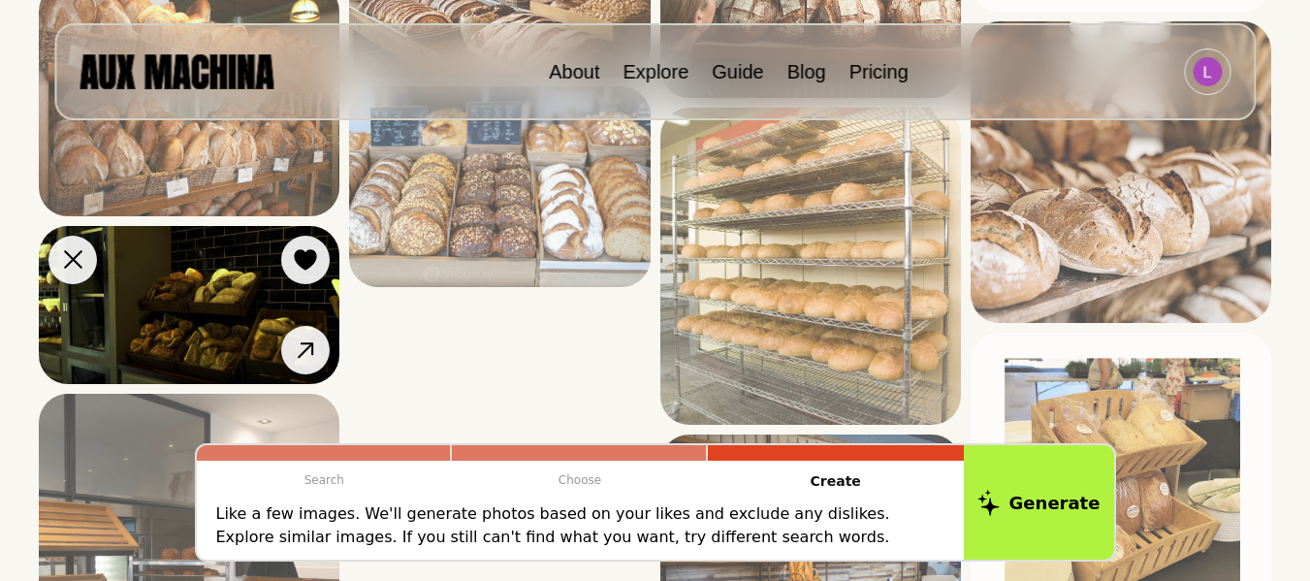
scroll to position [3490, 0]
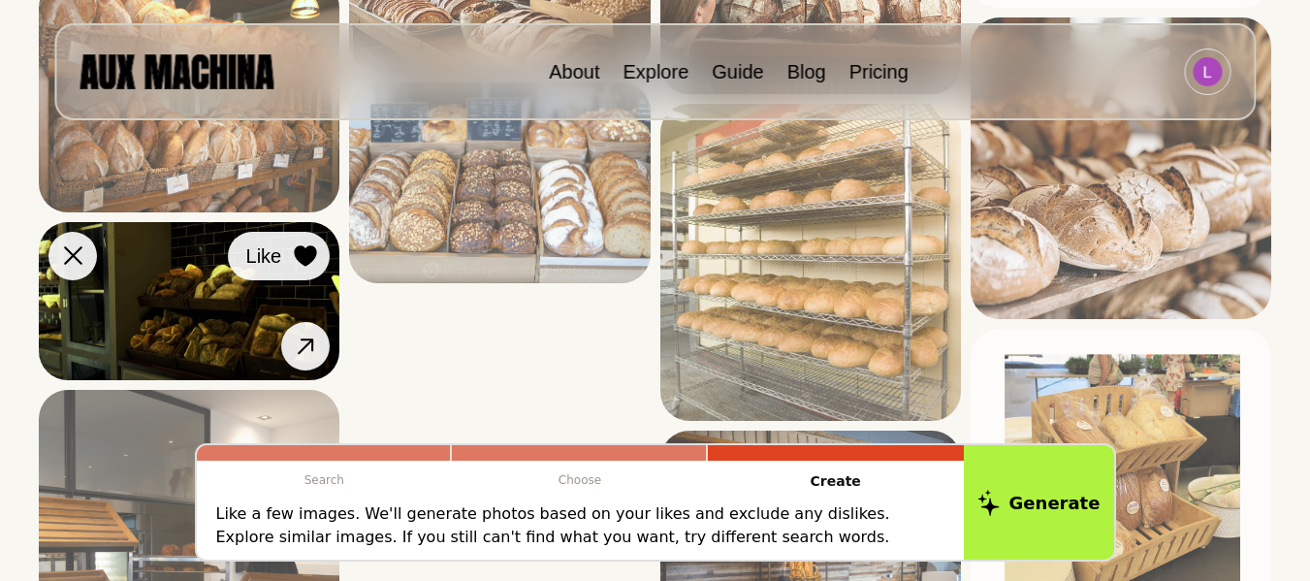
click at [313, 242] on div at bounding box center [305, 255] width 29 height 29
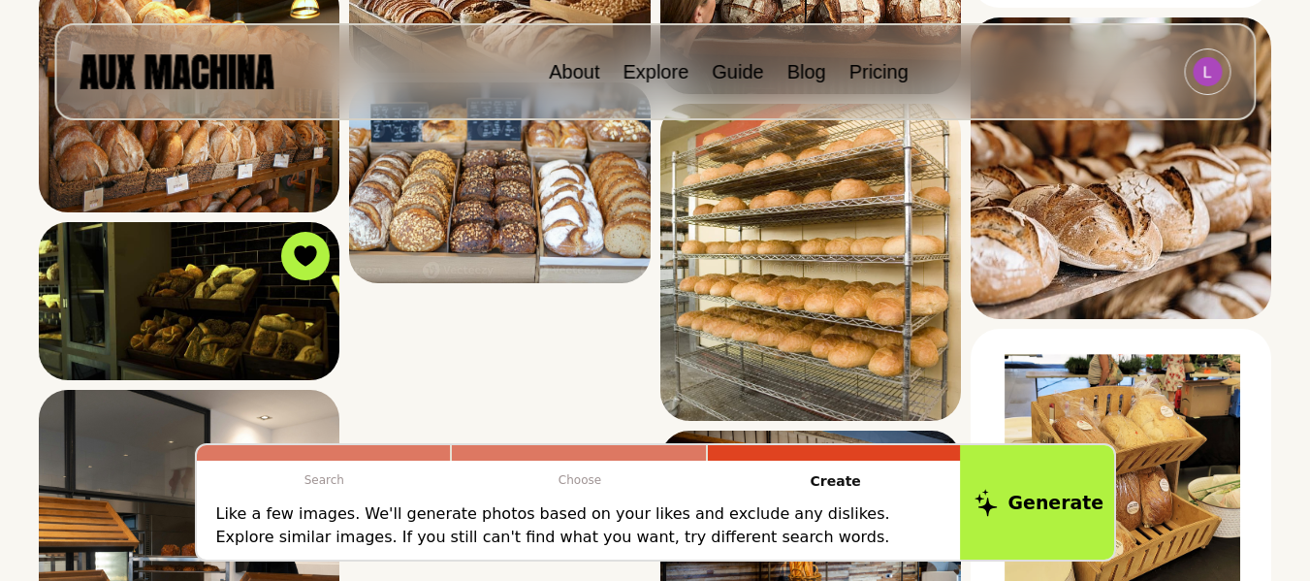
click at [1026, 463] on button "Generate" at bounding box center [1039, 502] width 158 height 120
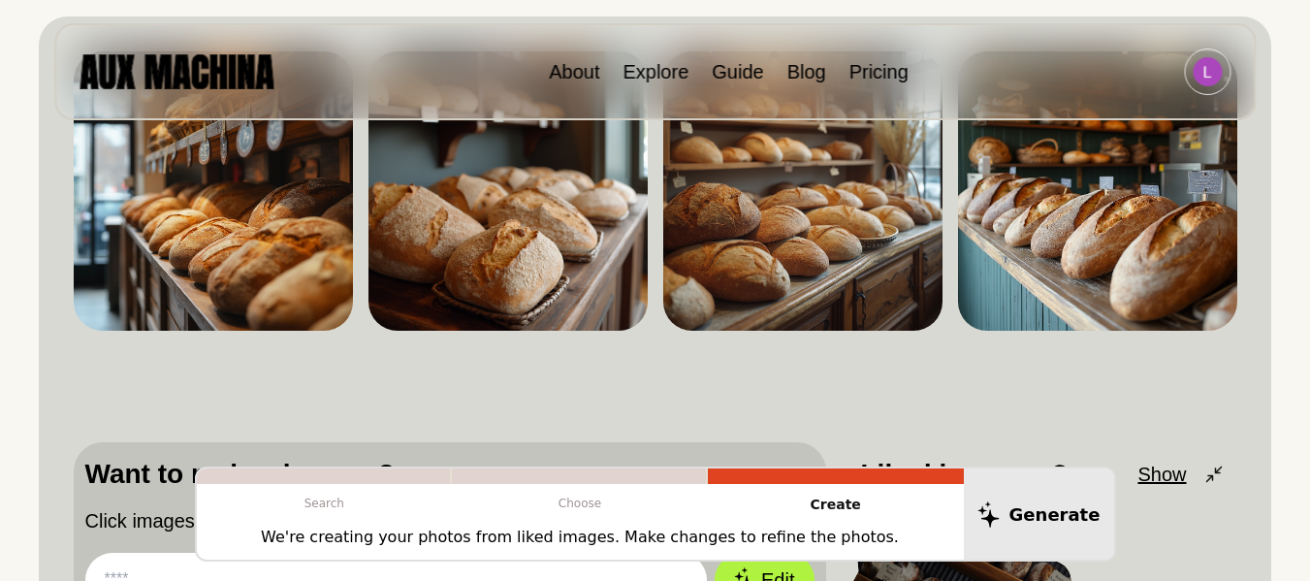
scroll to position [0, 0]
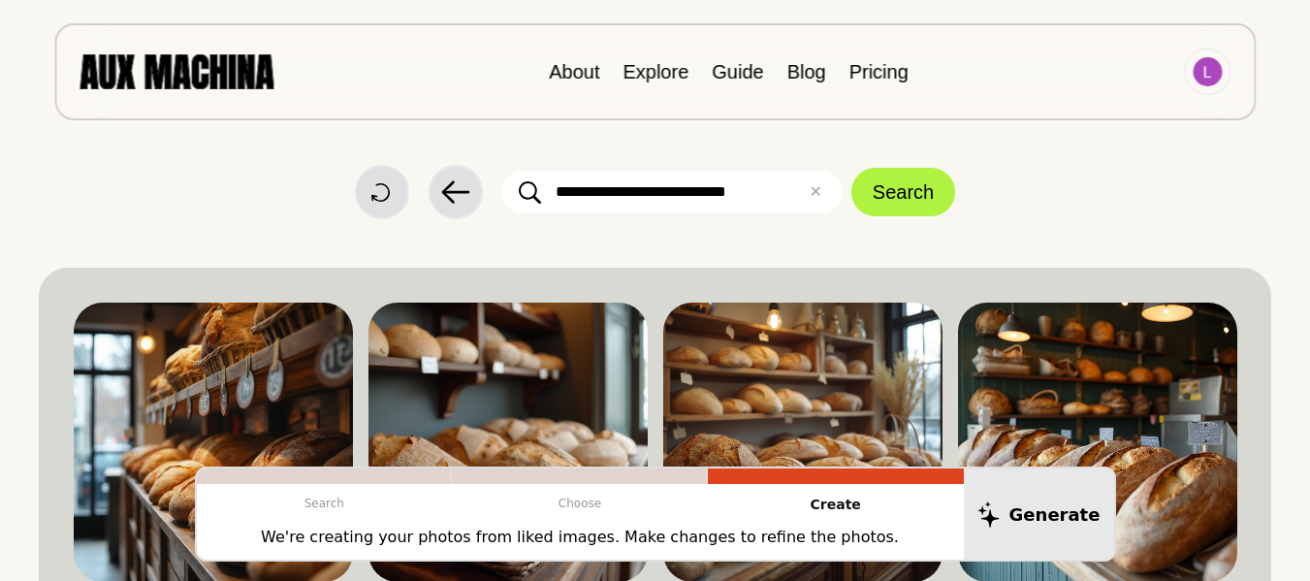
click at [234, 77] on img at bounding box center [176, 71] width 194 height 34
click at [256, 78] on img at bounding box center [176, 71] width 194 height 34
click at [203, 50] on div "About Explore Guide Blog Pricing" at bounding box center [654, 71] width 1201 height 97
